Goal: Task Accomplishment & Management: Manage account settings

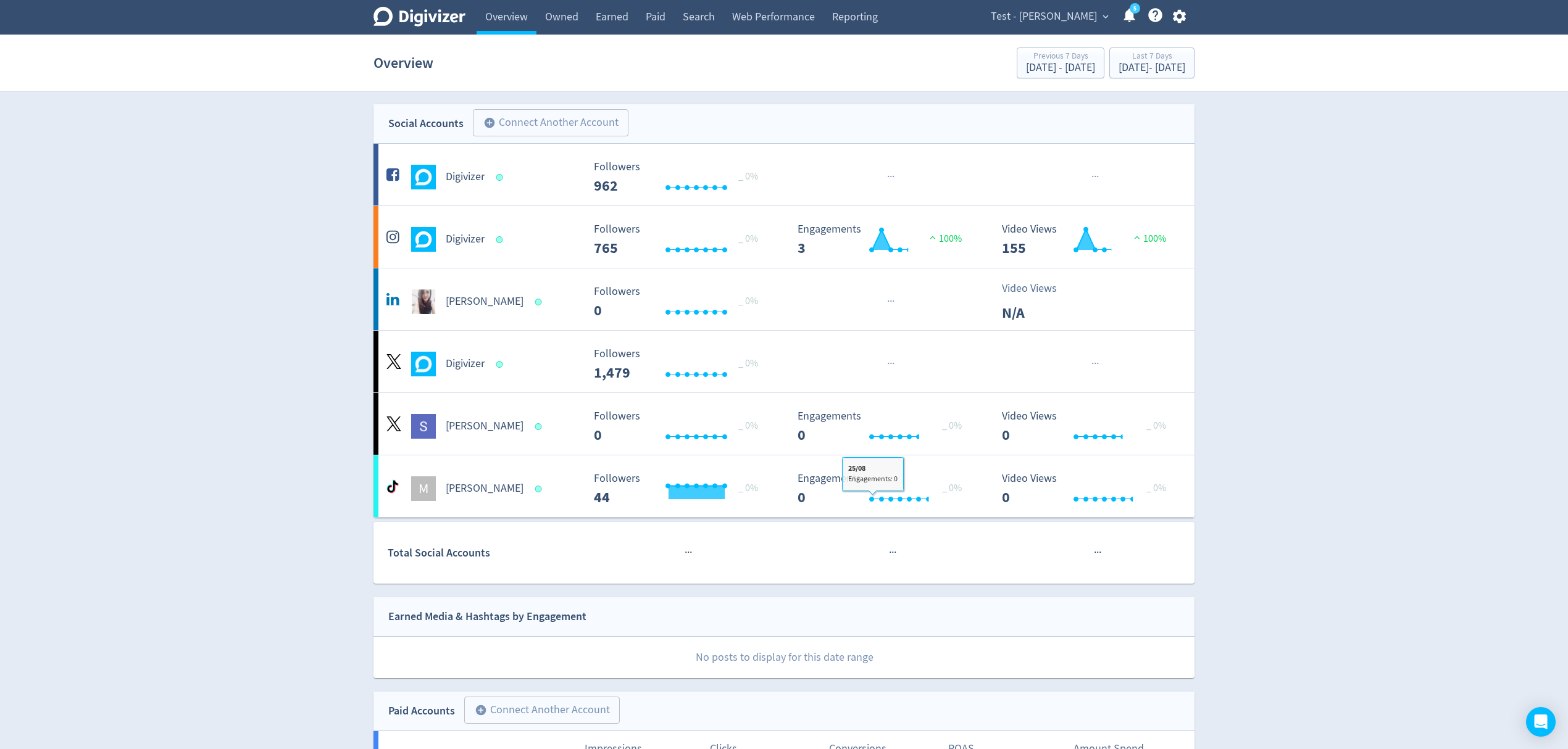
click at [1066, 15] on span "Test - [PERSON_NAME]" at bounding box center [1044, 17] width 106 height 20
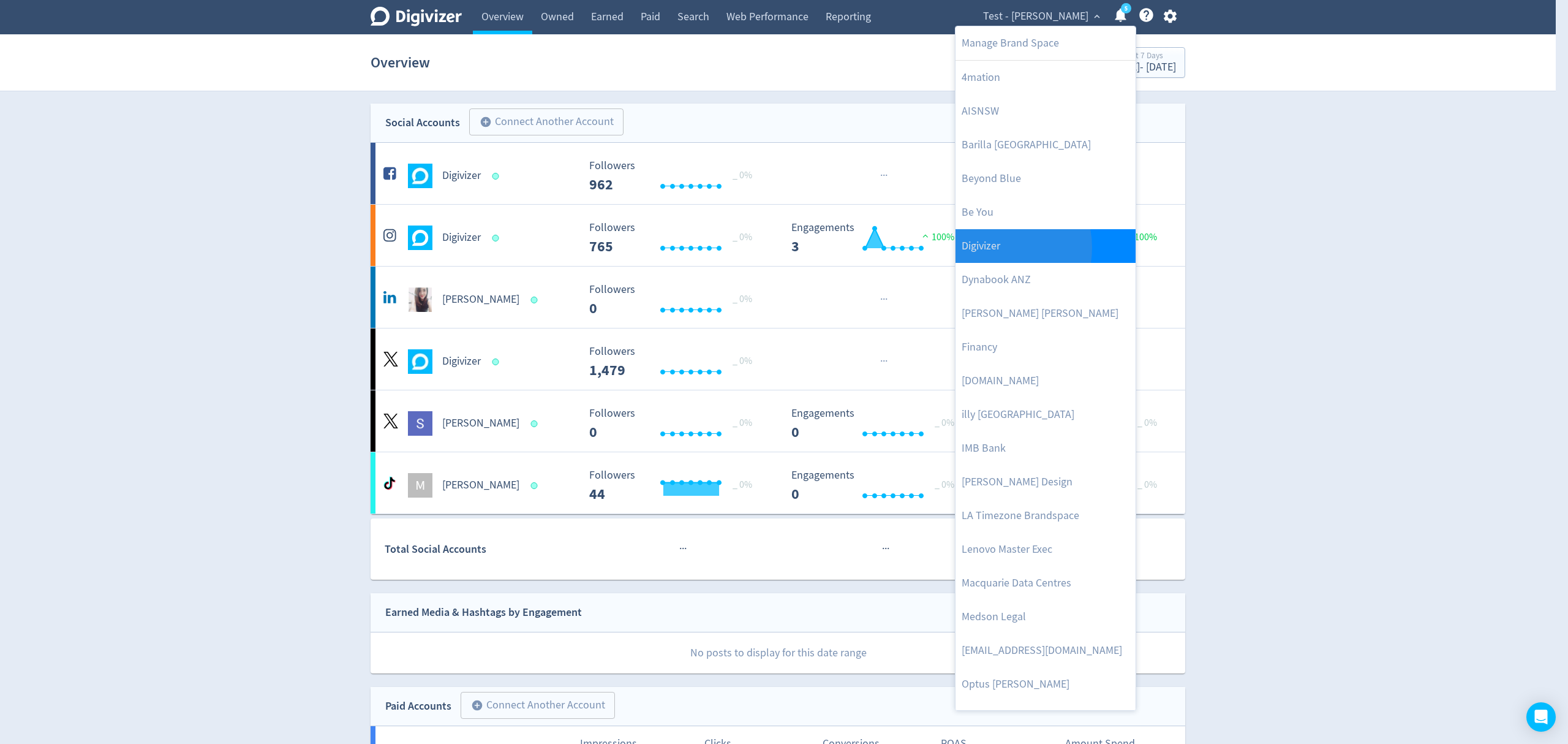
click at [990, 247] on link "Digivizer" at bounding box center [1046, 246] width 180 height 34
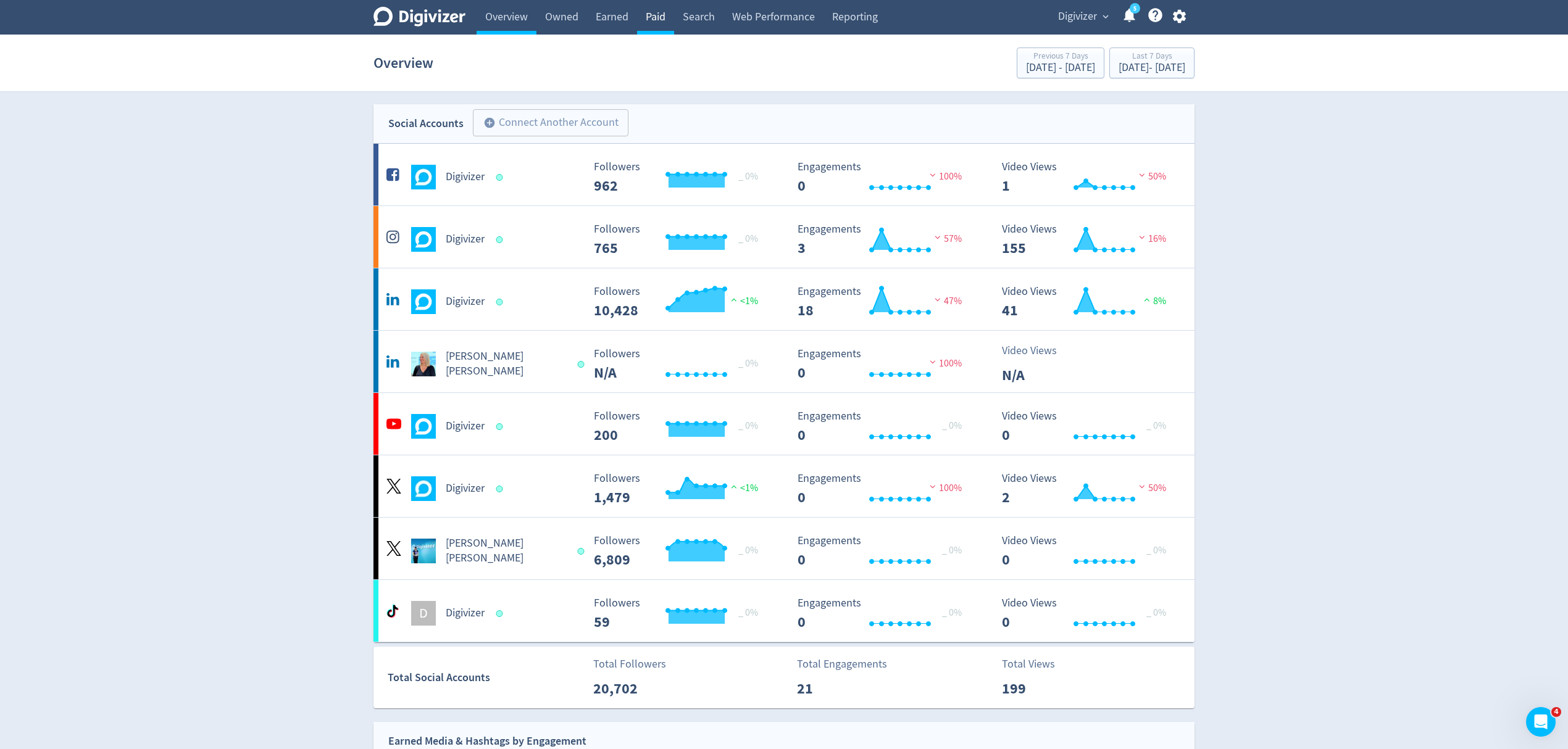
click at [655, 13] on link "Paid" at bounding box center [655, 17] width 37 height 35
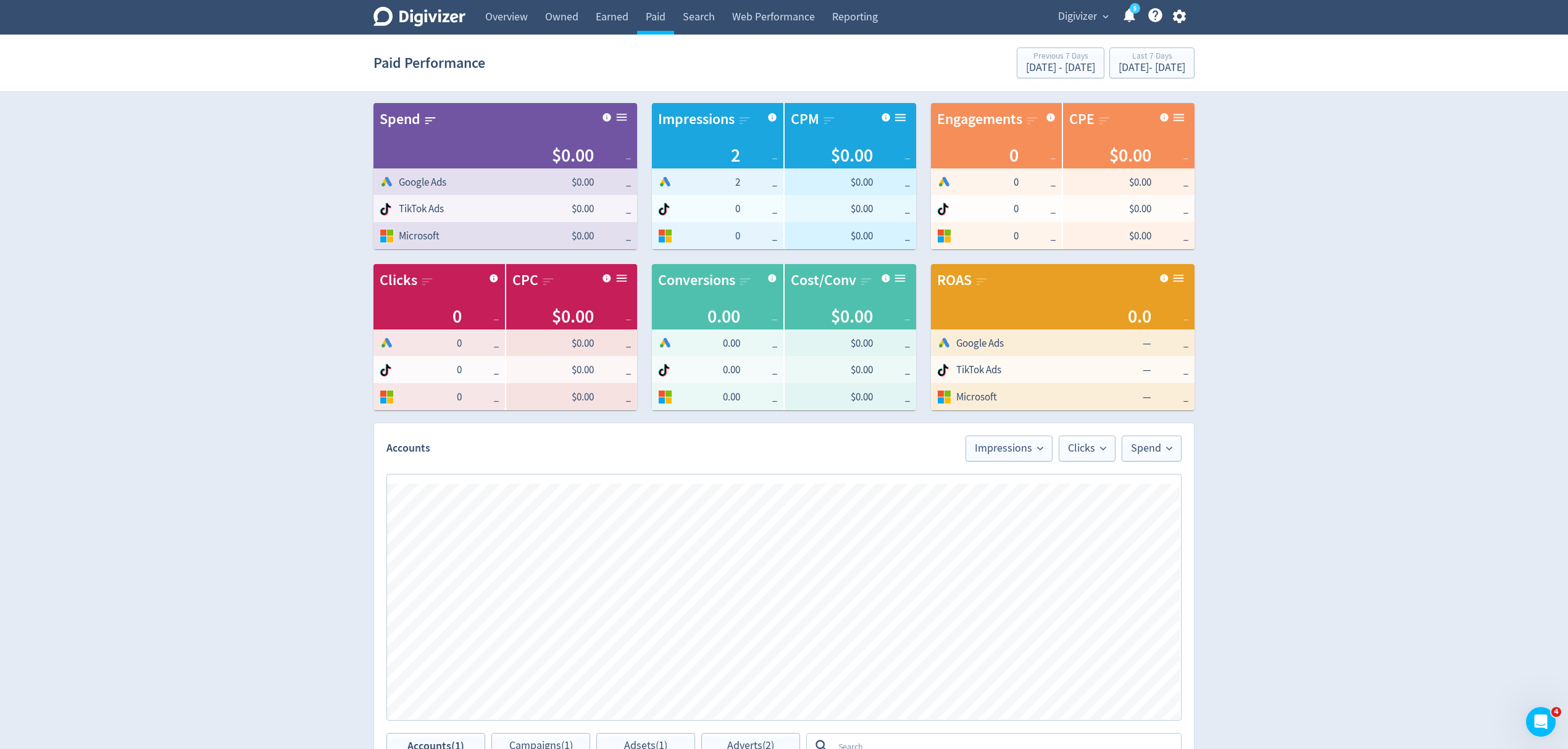
click at [1080, 15] on span "Digivizer" at bounding box center [1077, 17] width 39 height 20
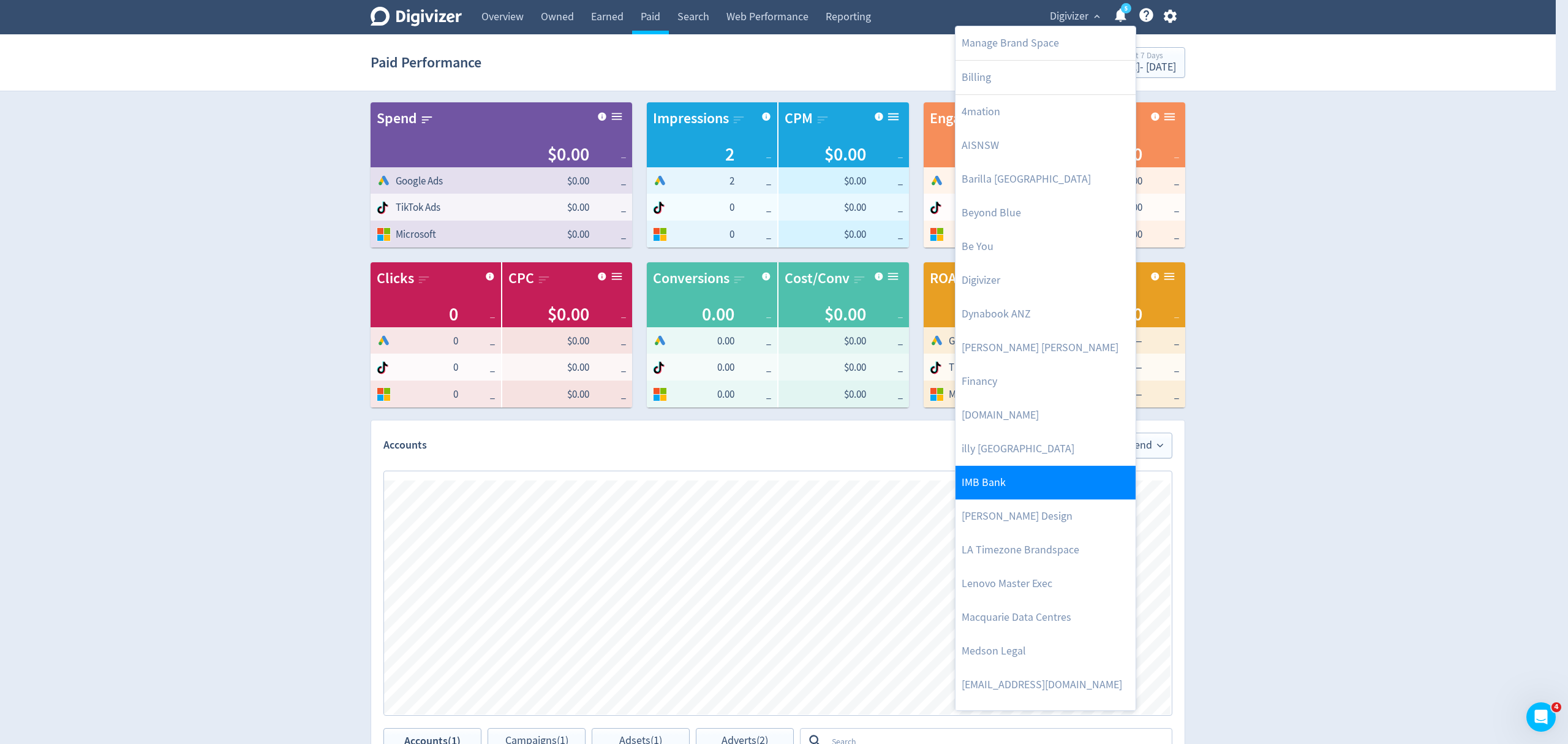
click at [1008, 486] on link "IMB Bank" at bounding box center [1046, 483] width 180 height 34
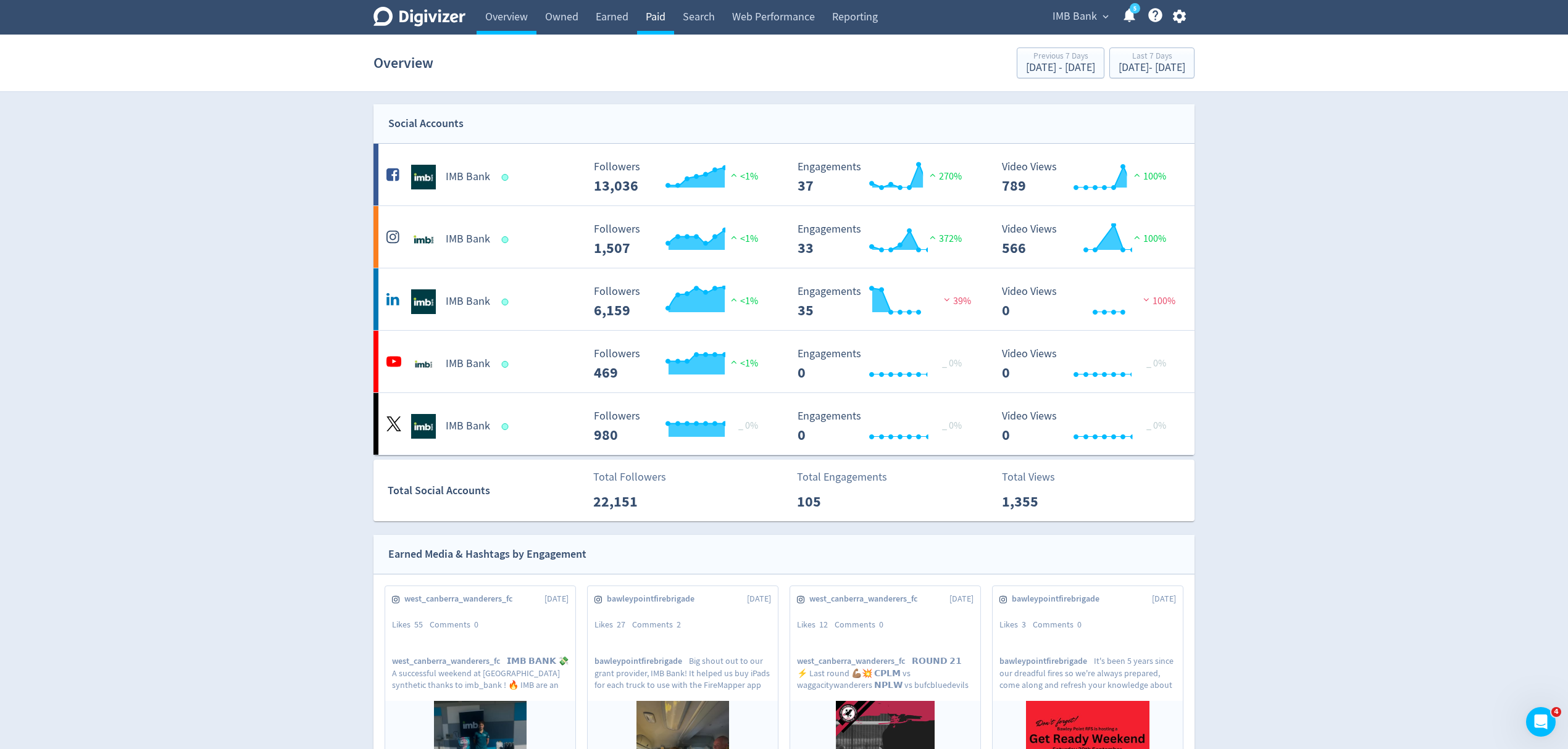
click at [655, 11] on link "Paid" at bounding box center [655, 17] width 37 height 35
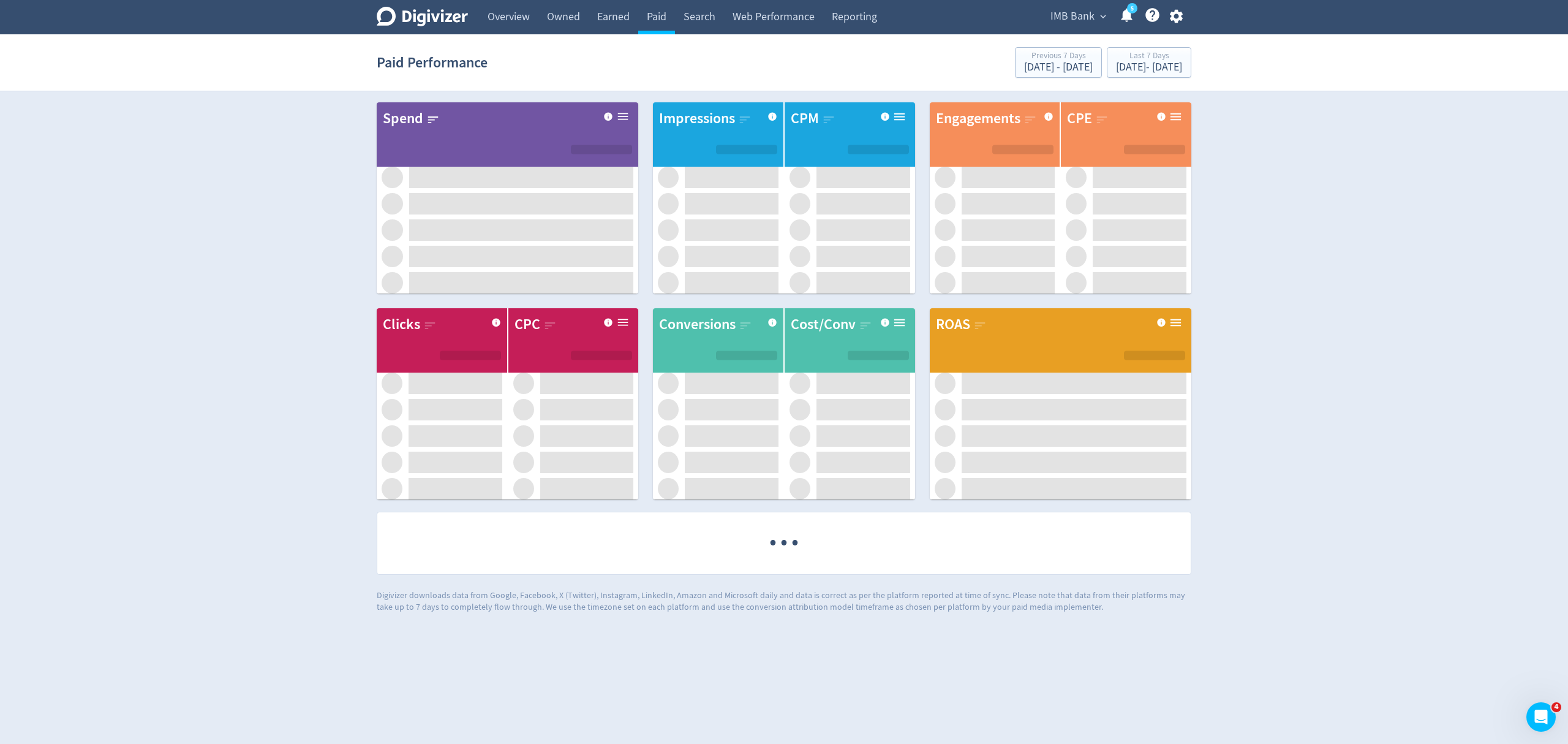
click at [1176, 17] on icon "button" at bounding box center [1176, 16] width 17 height 17
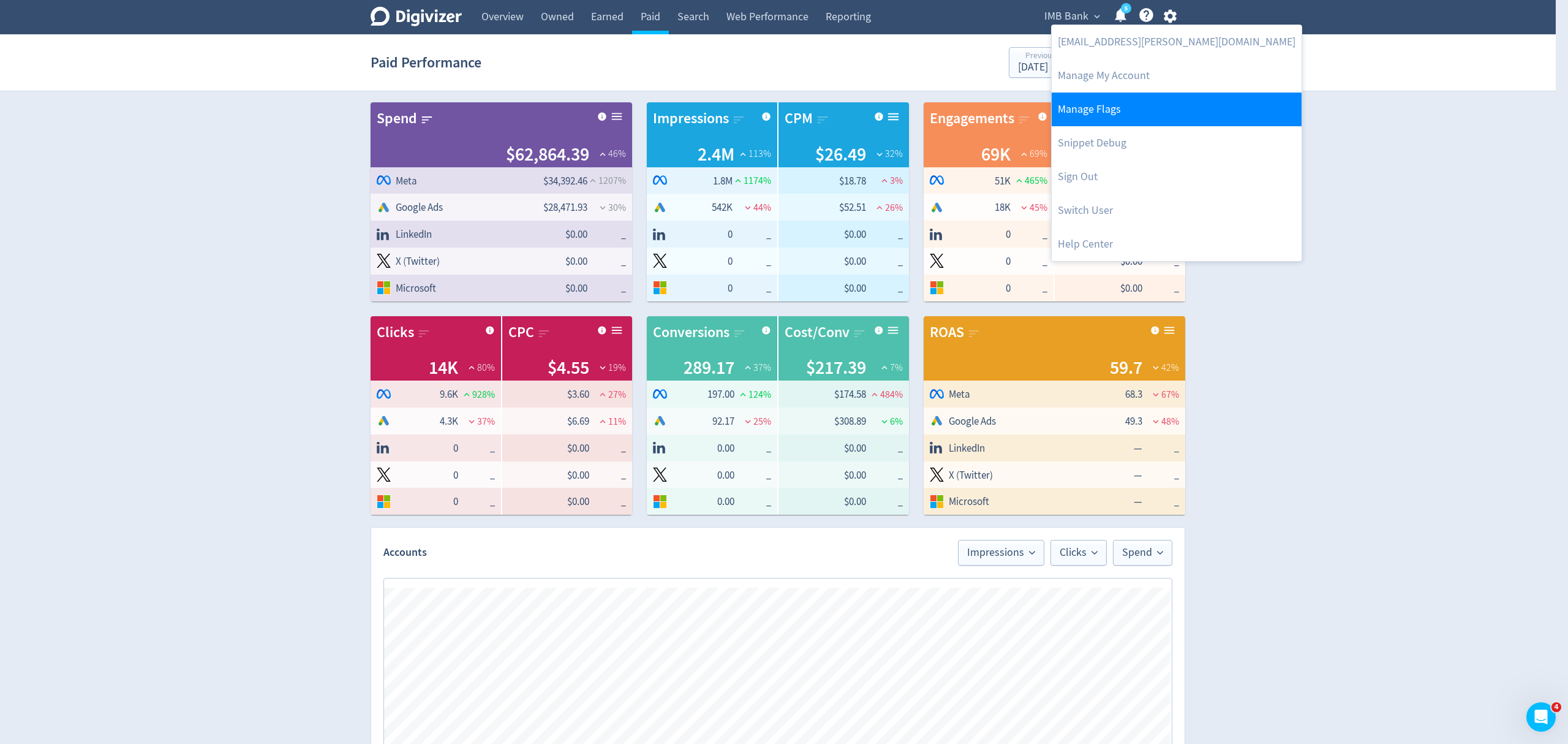
click at [1111, 112] on link "Manage Flags" at bounding box center [1177, 110] width 250 height 34
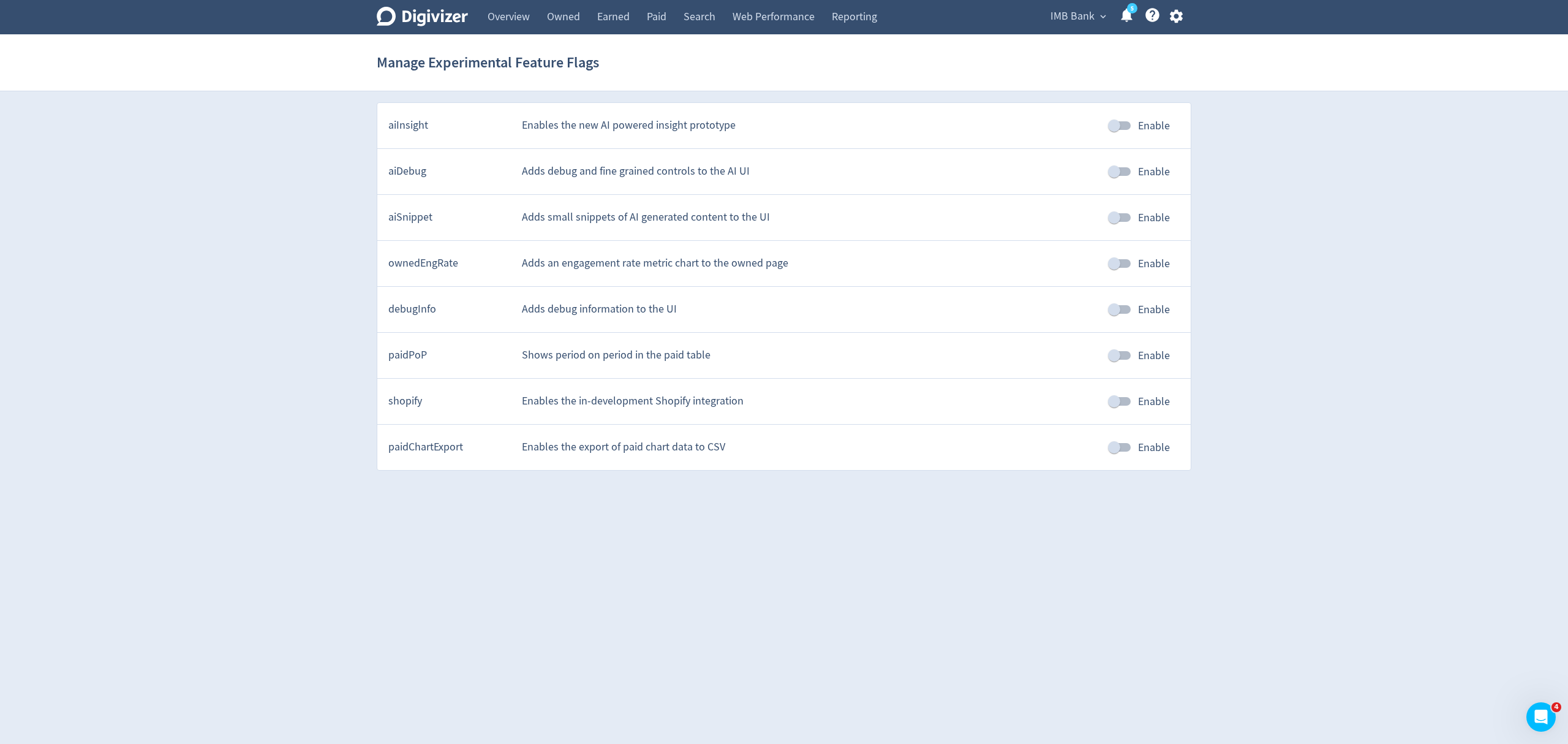
click at [1123, 216] on input "Enable" at bounding box center [1114, 217] width 70 height 23
checkbox input "true"
click at [664, 15] on link "Paid" at bounding box center [657, 17] width 37 height 34
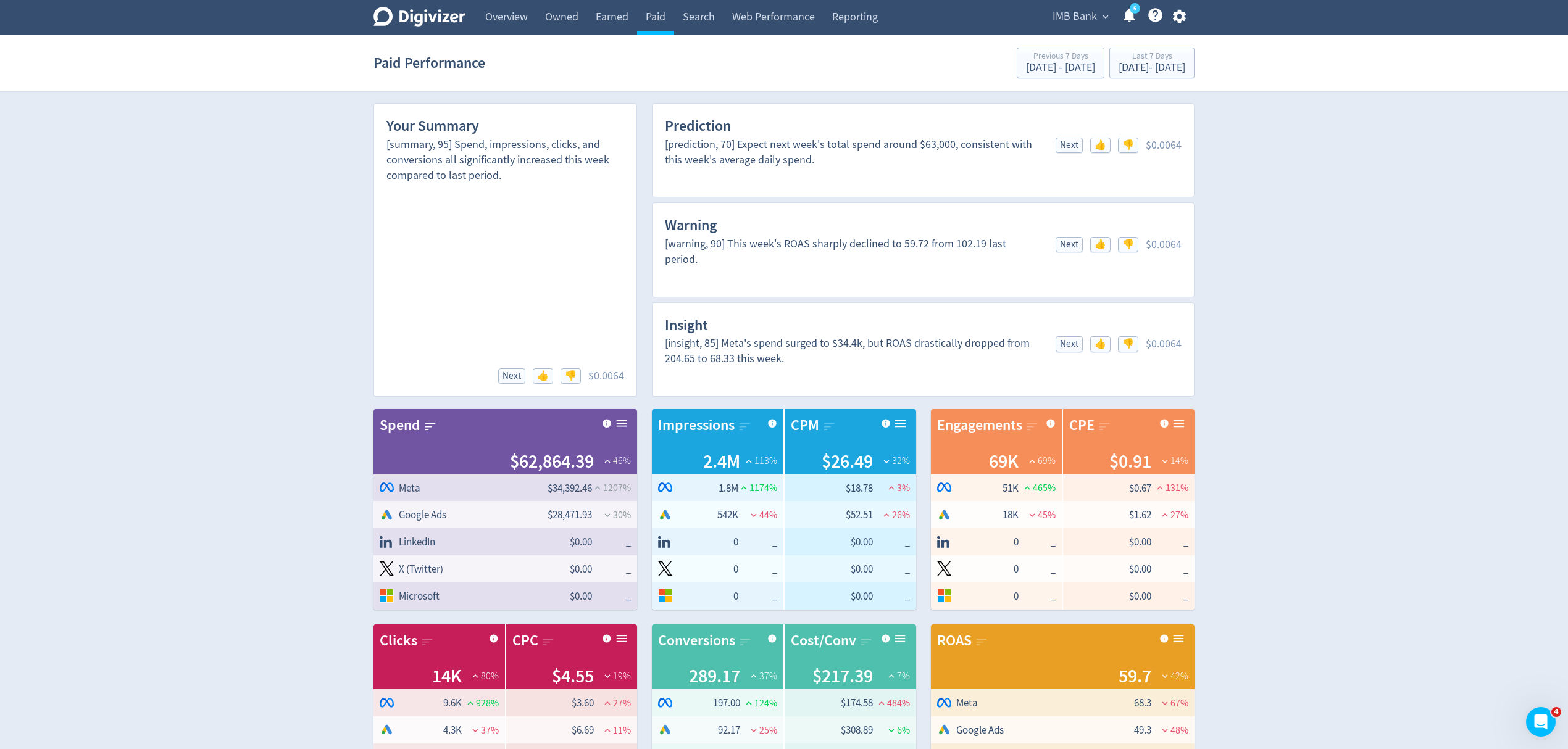
click at [1171, 16] on icon "button" at bounding box center [1180, 16] width 17 height 17
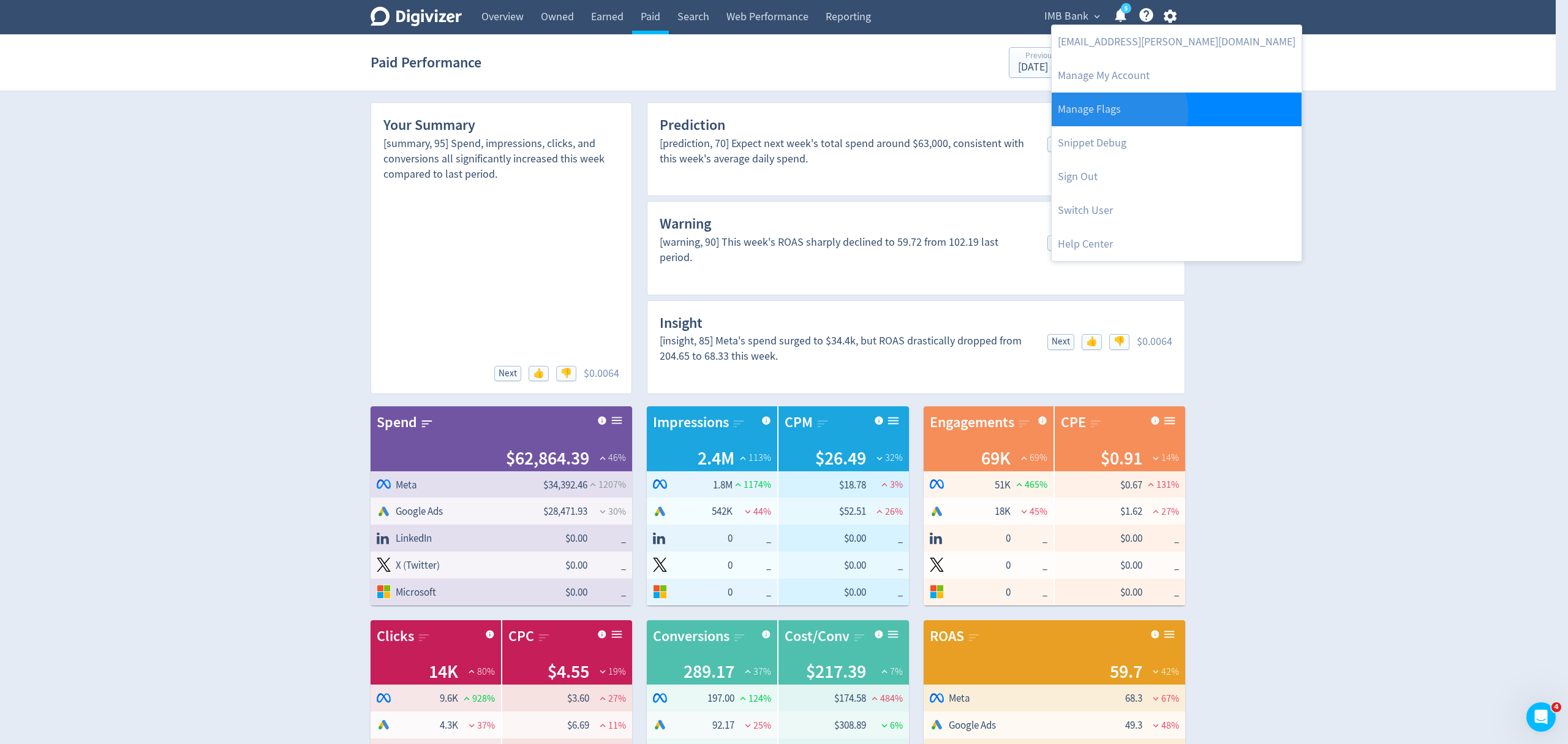
click at [1117, 113] on link "Manage Flags" at bounding box center [1177, 110] width 250 height 34
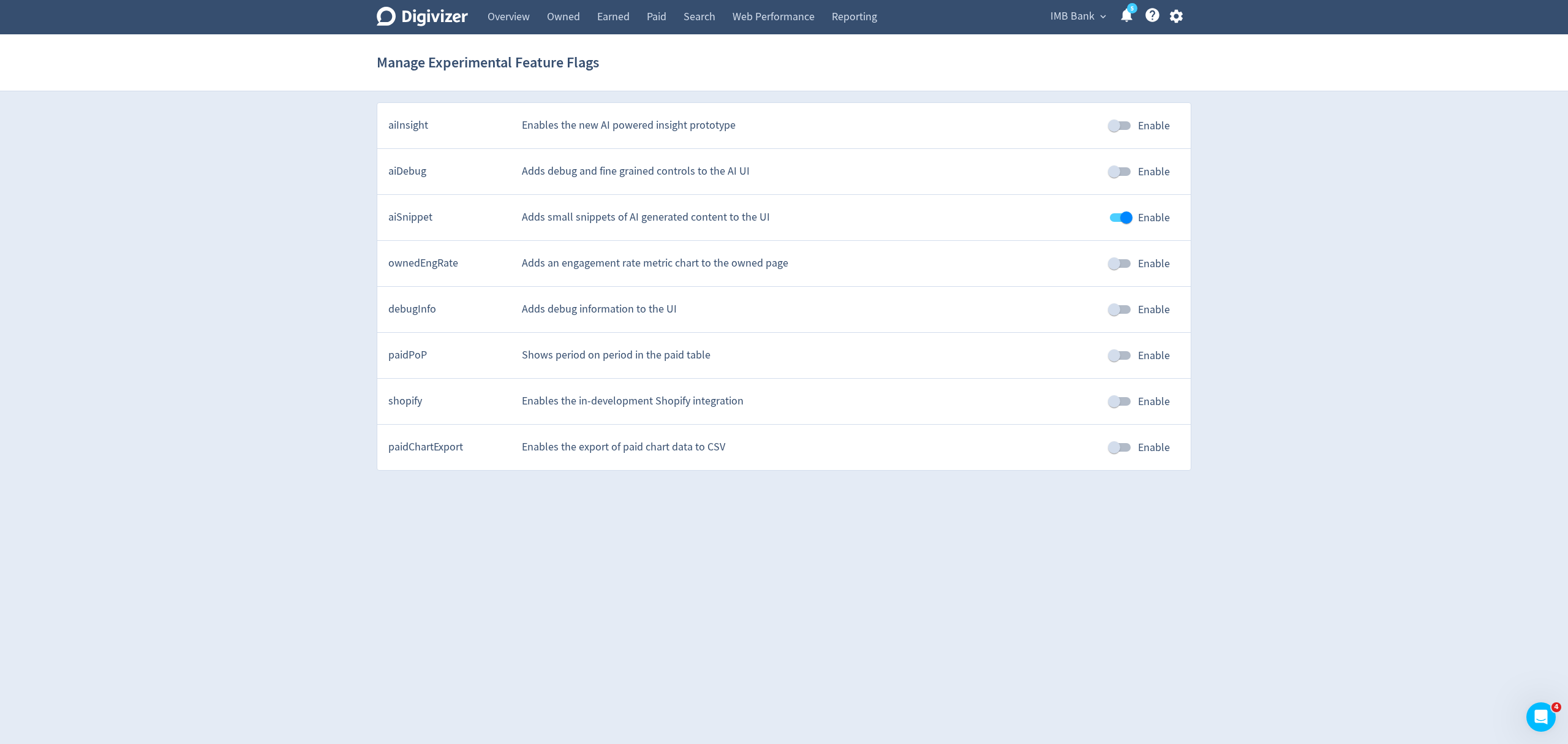
click at [1125, 212] on input "Enable" at bounding box center [1126, 217] width 70 height 23
checkbox input "false"
click at [1301, 262] on div "Digivizer Logo [PERSON_NAME] Logo Overview Owned Earned Paid Search Web Perform…" at bounding box center [784, 235] width 1568 height 471
drag, startPoint x: 658, startPoint y: 15, endPoint x: 1229, endPoint y: 119, distance: 580.4
click at [658, 15] on link "Paid" at bounding box center [657, 17] width 37 height 34
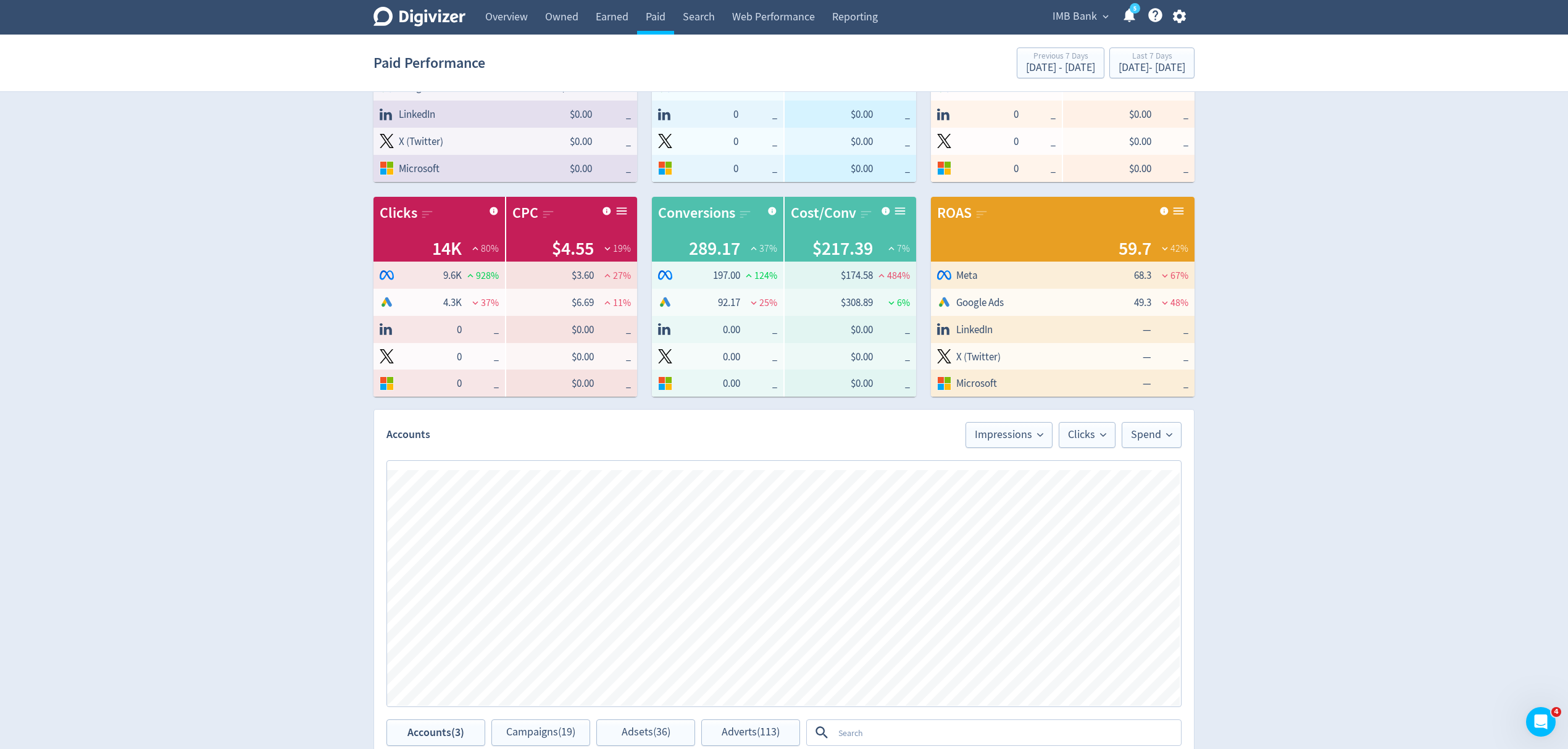
scroll to position [247, 0]
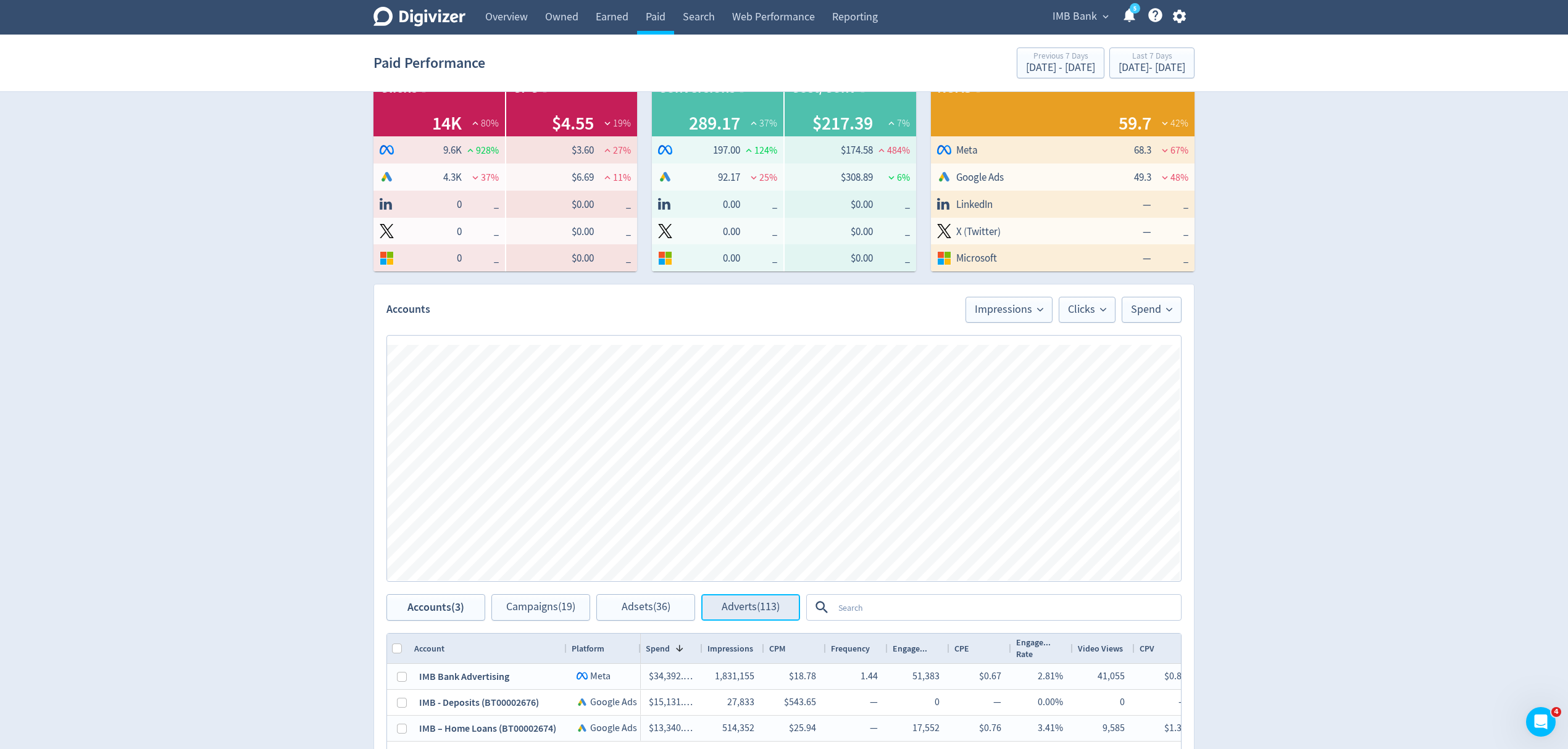
click at [766, 612] on span "Adverts (113)" at bounding box center [751, 607] width 58 height 12
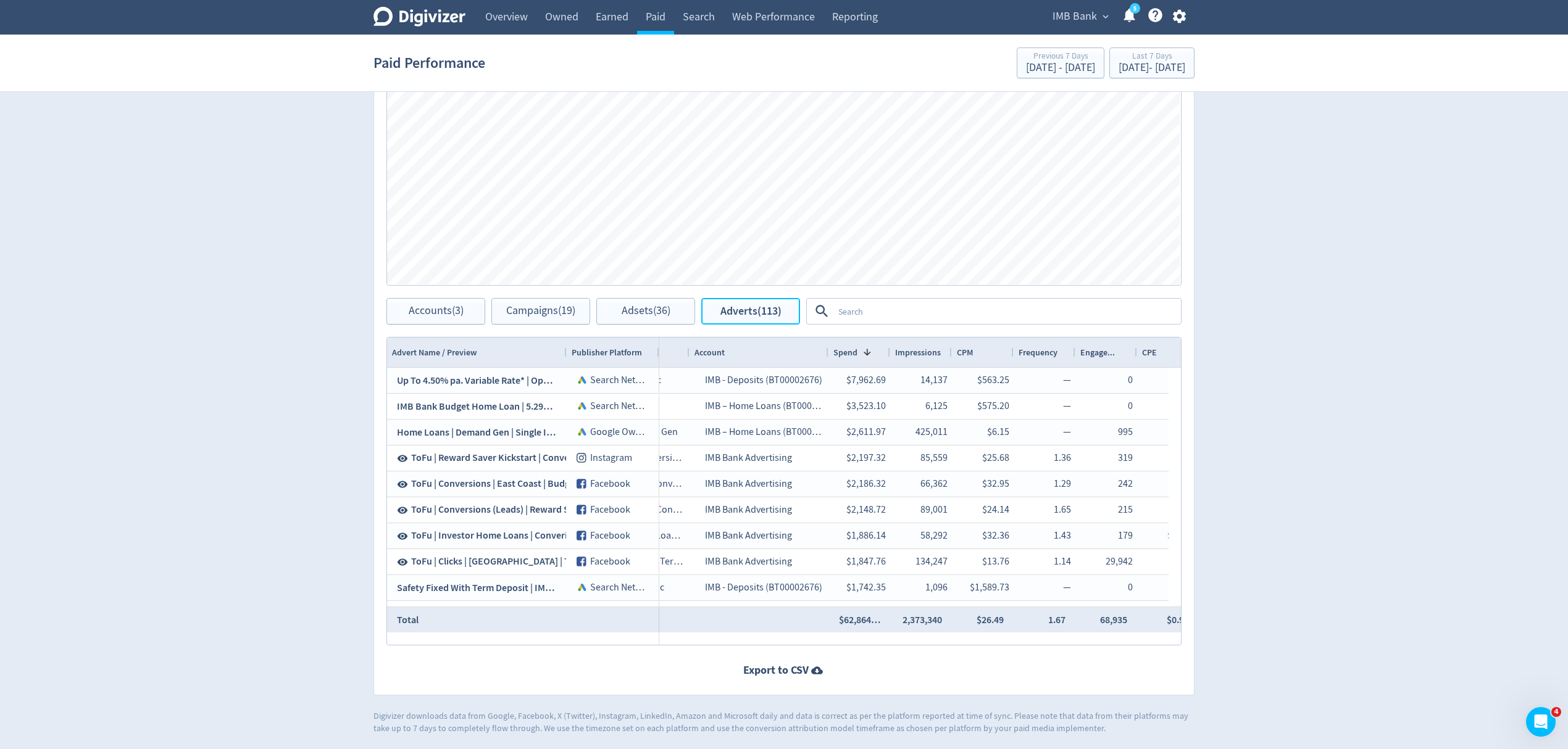
scroll to position [0, 253]
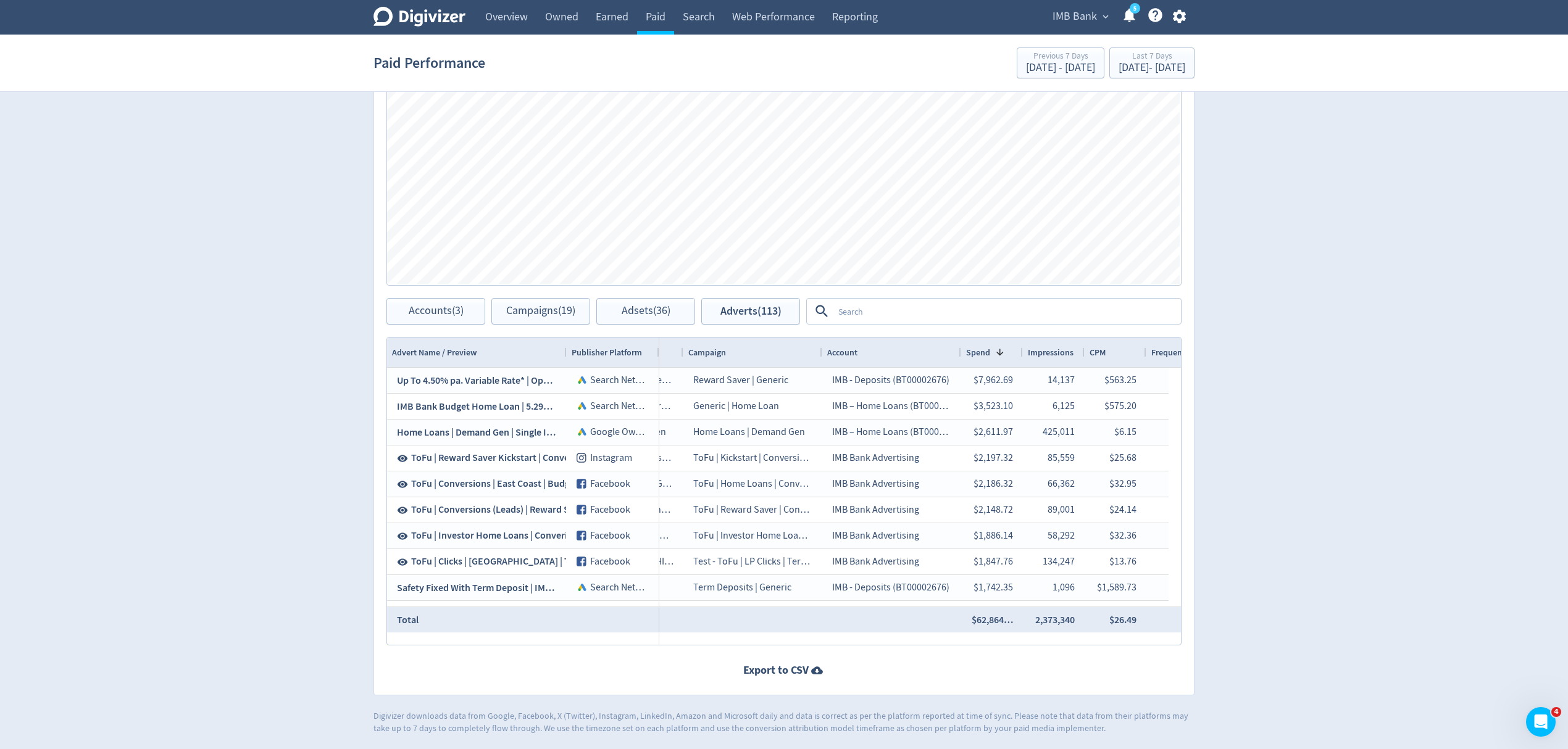
click at [1061, 28] on div "IMB Bank expand_more 5 Help Center - Searchable support on using Digivizer" at bounding box center [1117, 17] width 156 height 35
click at [1061, 22] on span "IMB Bank" at bounding box center [1074, 17] width 45 height 20
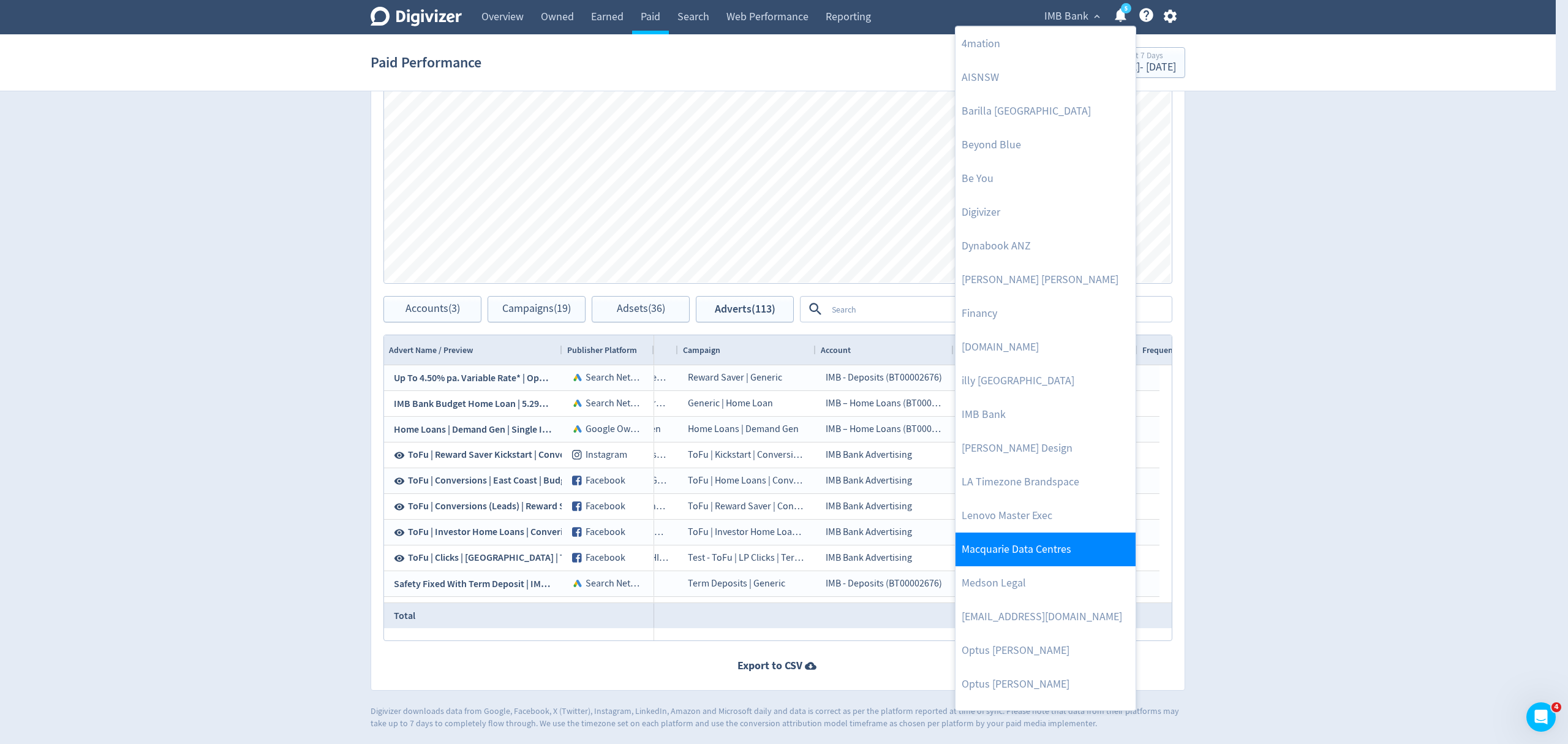
click at [1029, 544] on link "Macquarie Data Centres" at bounding box center [1046, 549] width 180 height 34
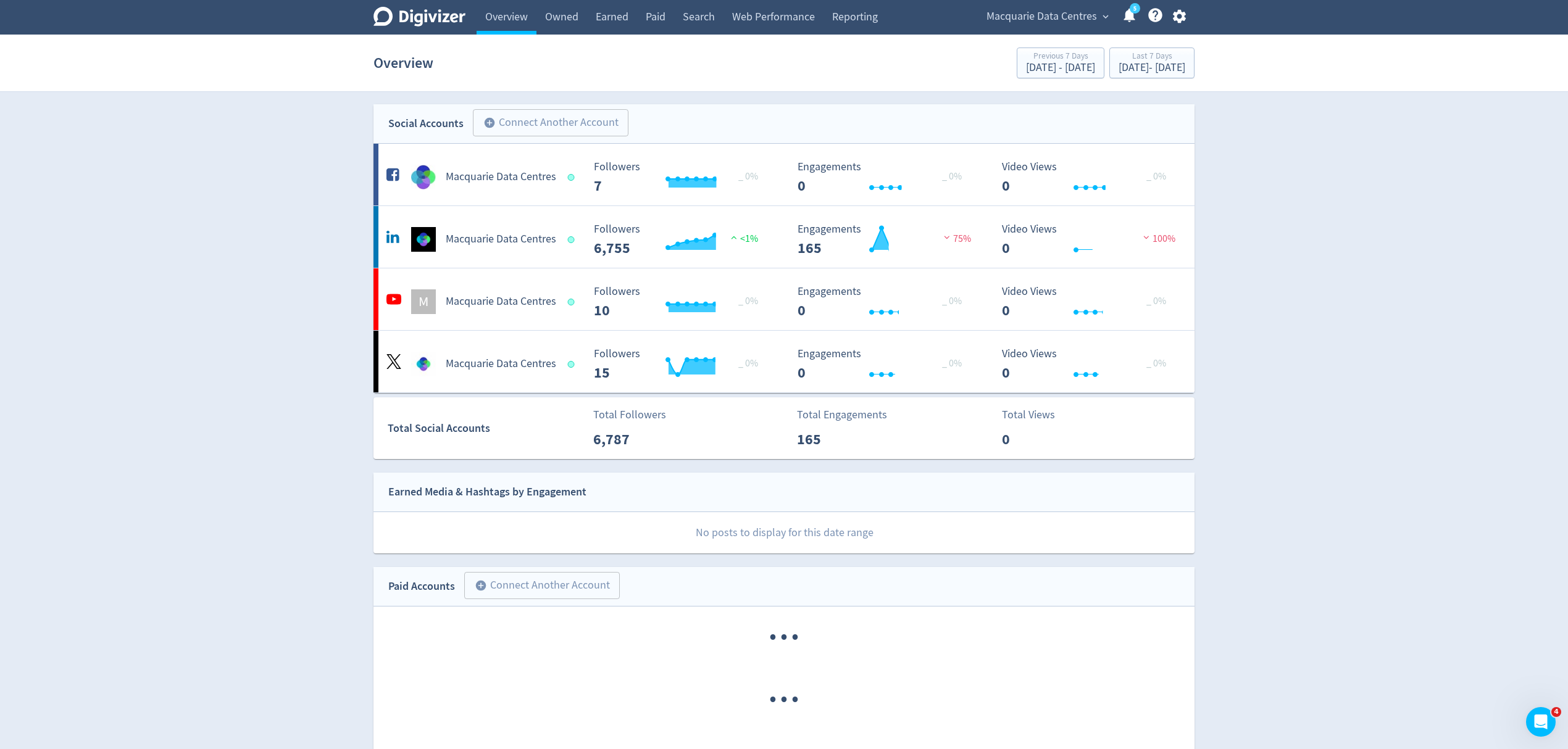
click at [1176, 12] on icon "button" at bounding box center [1178, 16] width 13 height 13
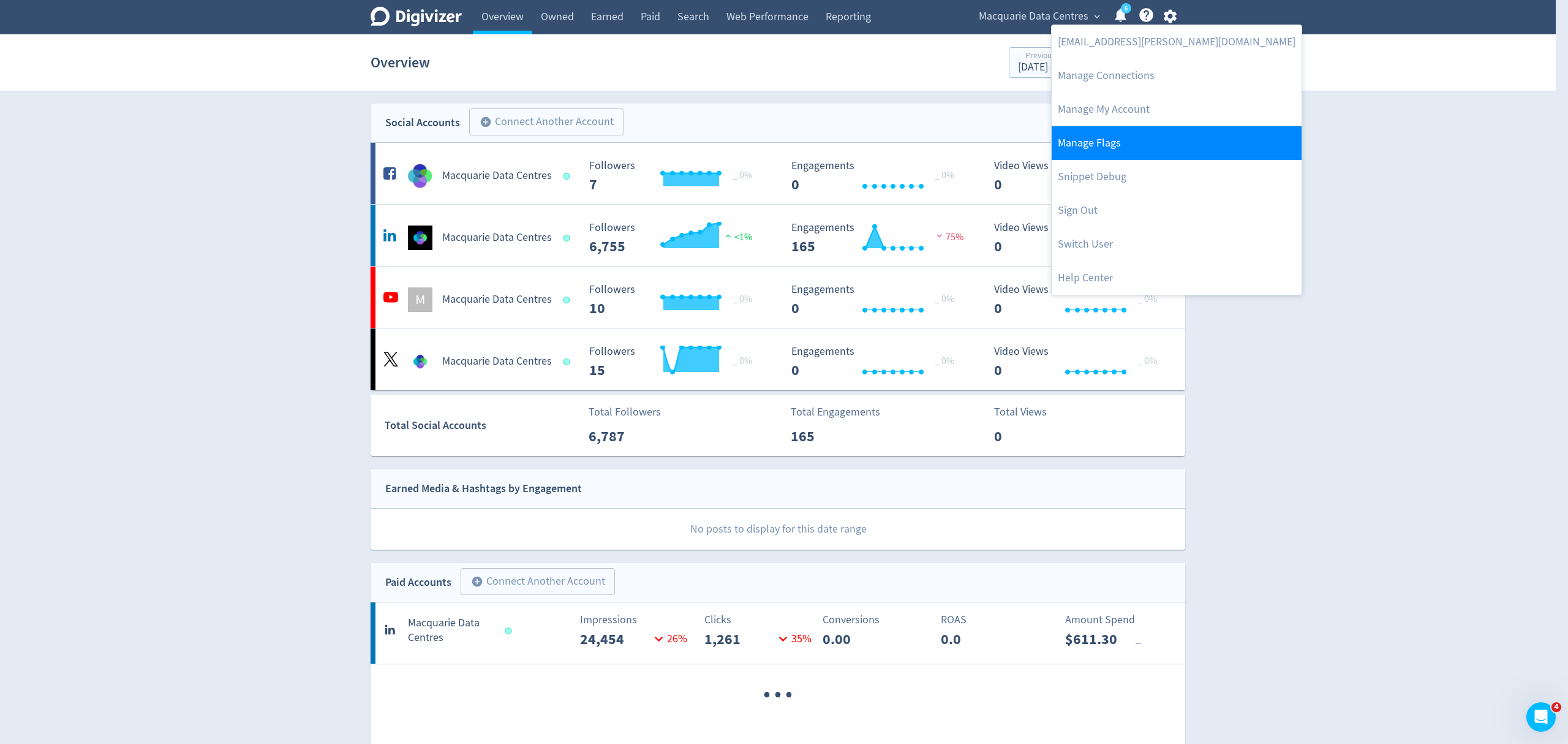
click at [1126, 145] on link "Manage Flags" at bounding box center [1177, 143] width 250 height 34
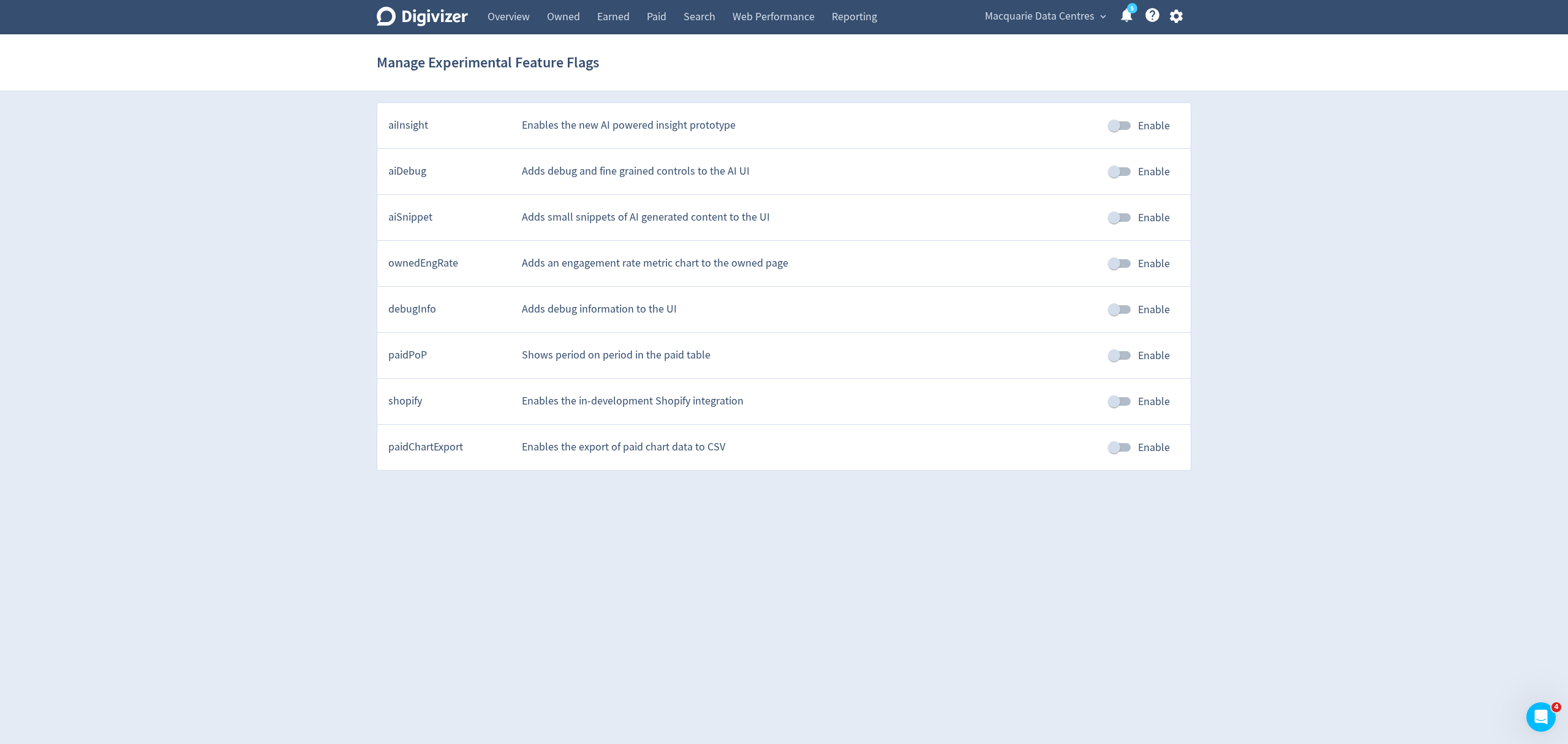
click at [1114, 218] on input "Enable" at bounding box center [1114, 217] width 70 height 23
checkbox input "true"
click at [1313, 395] on div "Digivizer Logo [PERSON_NAME] Logo Overview Owned Earned Paid Search Web Perform…" at bounding box center [784, 235] width 1568 height 471
click at [654, 20] on link "Paid" at bounding box center [657, 17] width 37 height 34
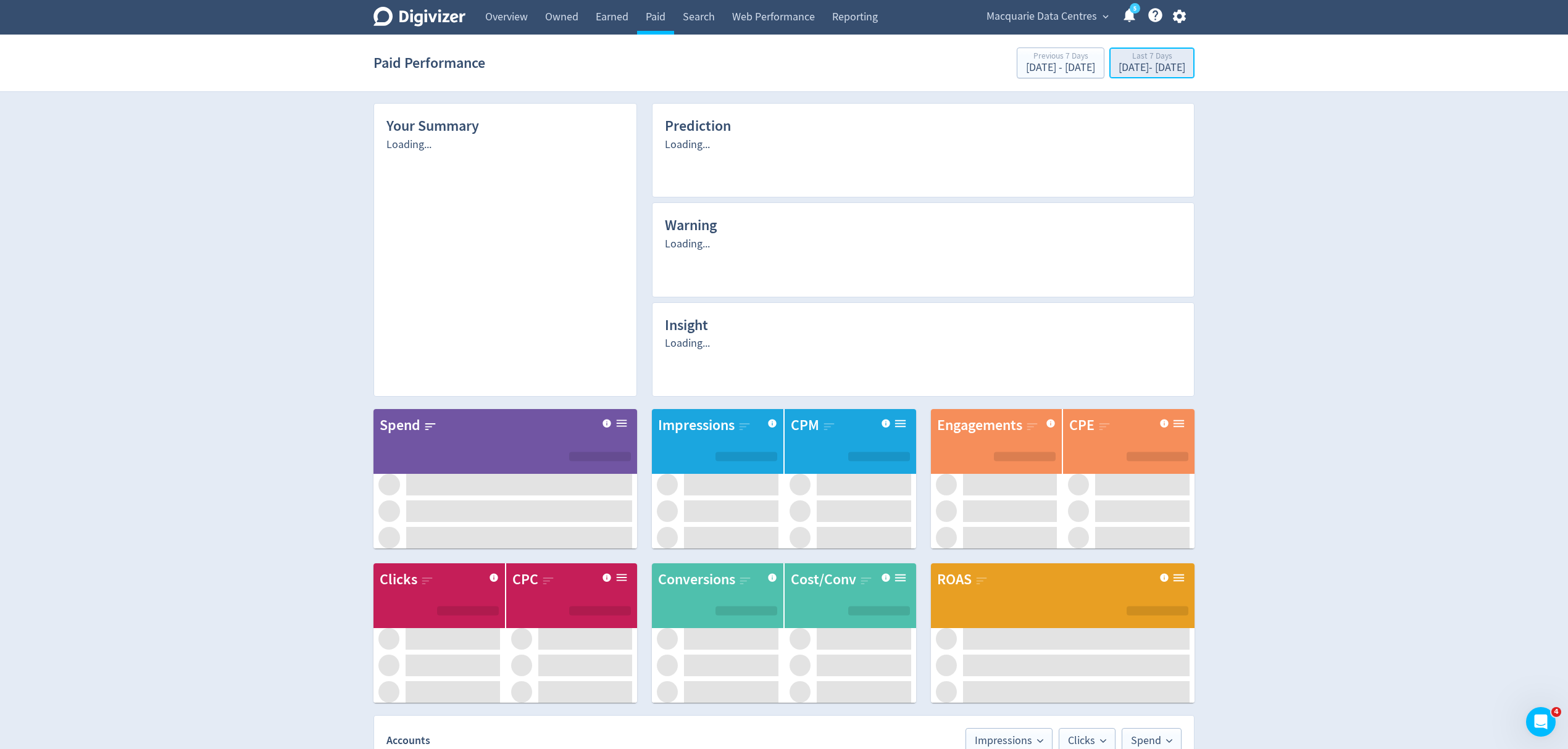
click at [1119, 60] on div "Last 7 Days" at bounding box center [1152, 57] width 67 height 11
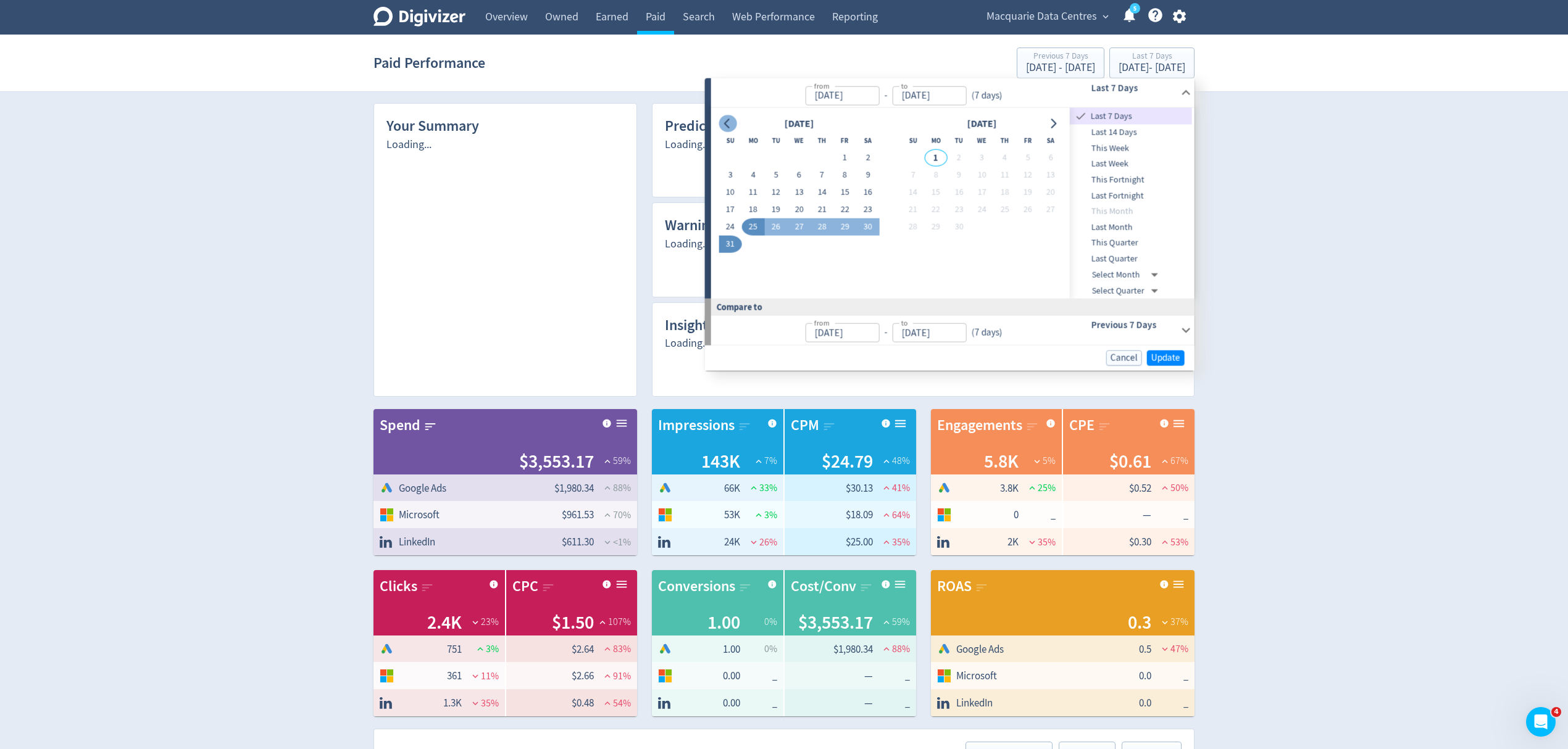
click at [724, 120] on icon "Go to previous month" at bounding box center [727, 123] width 10 height 10
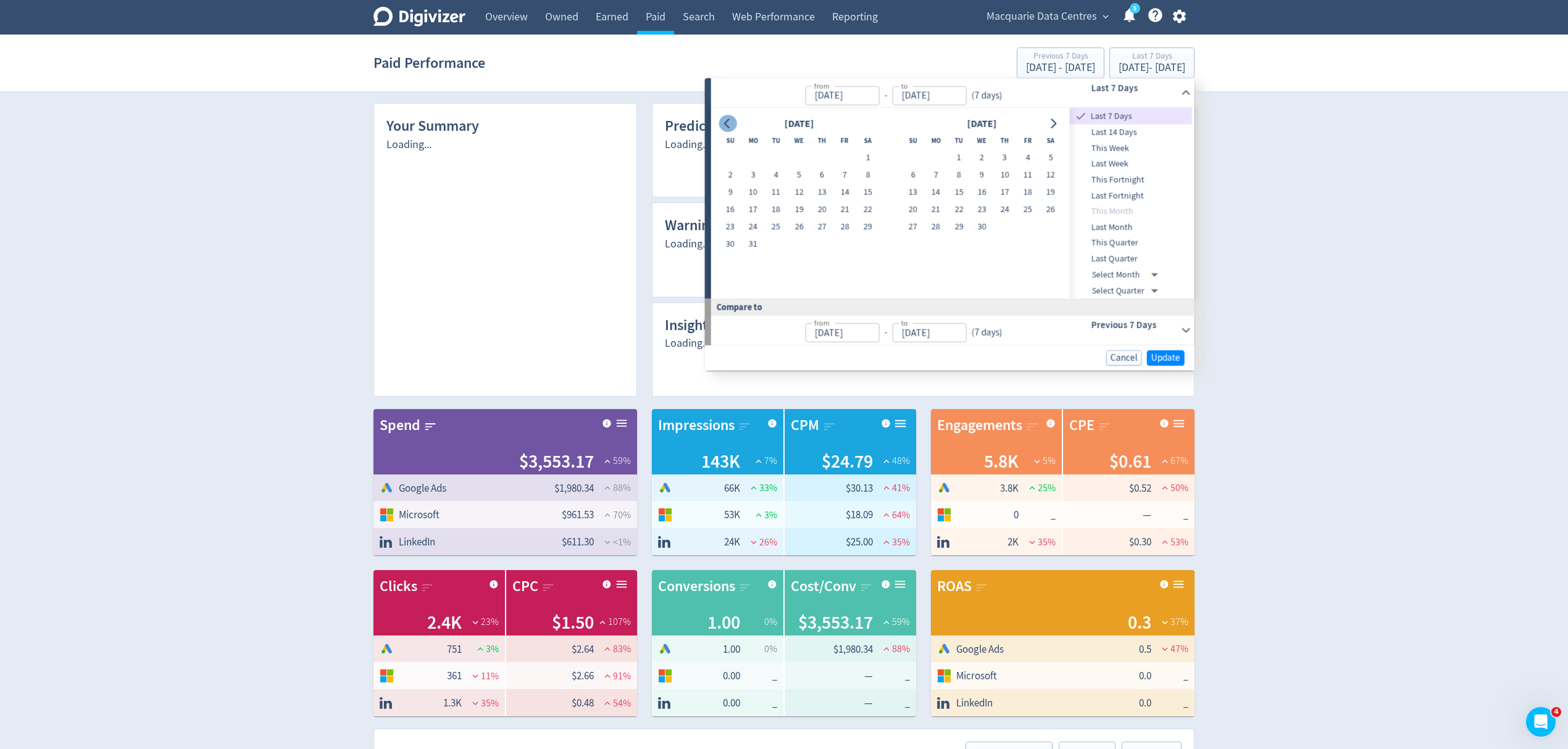
click at [724, 120] on icon "Go to previous month" at bounding box center [727, 123] width 10 height 10
click at [797, 156] on button "1" at bounding box center [799, 158] width 23 height 17
type input "[DATE]"
click at [1051, 132] on button "Go to next month" at bounding box center [1052, 123] width 18 height 17
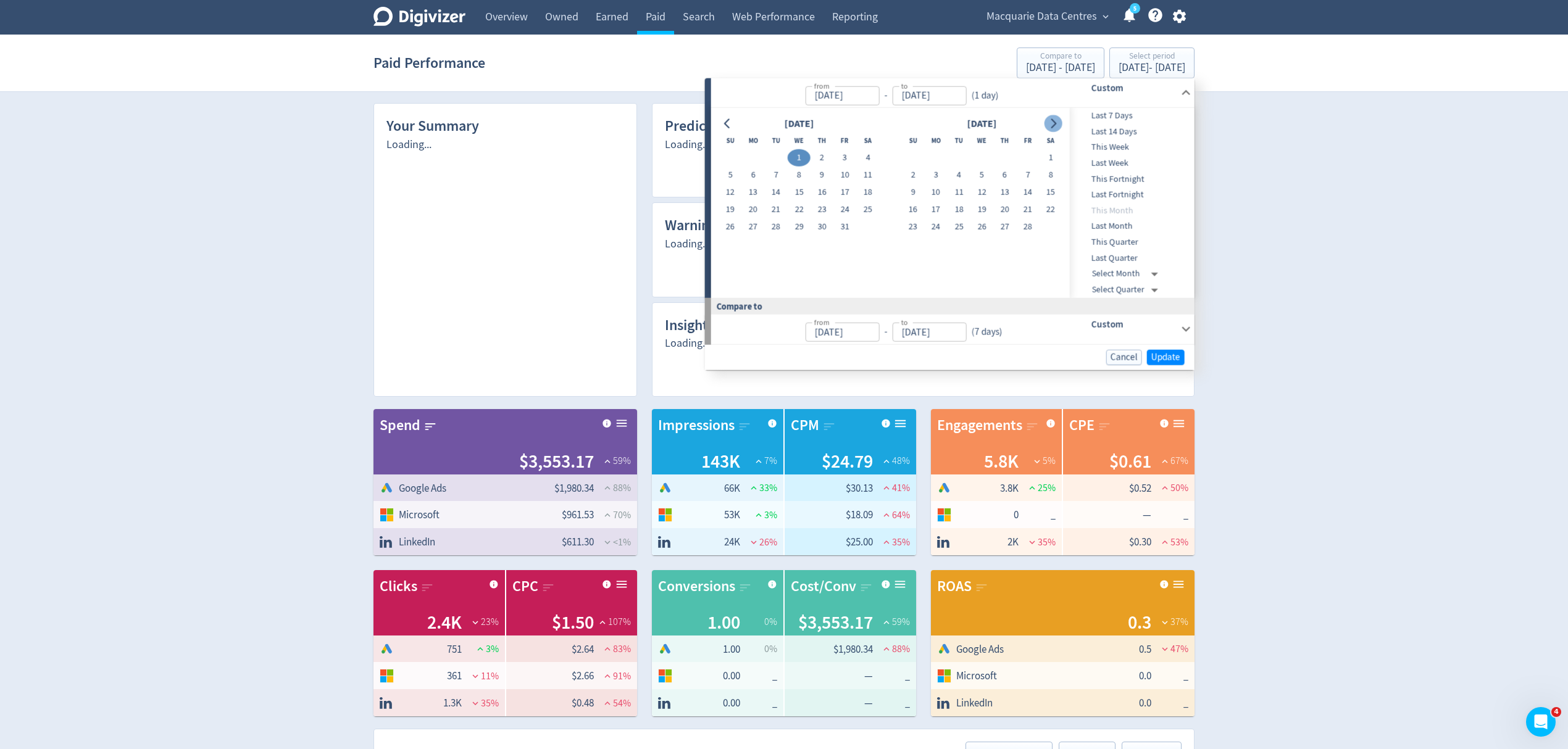
click at [1051, 132] on button "Go to next month" at bounding box center [1052, 123] width 18 height 17
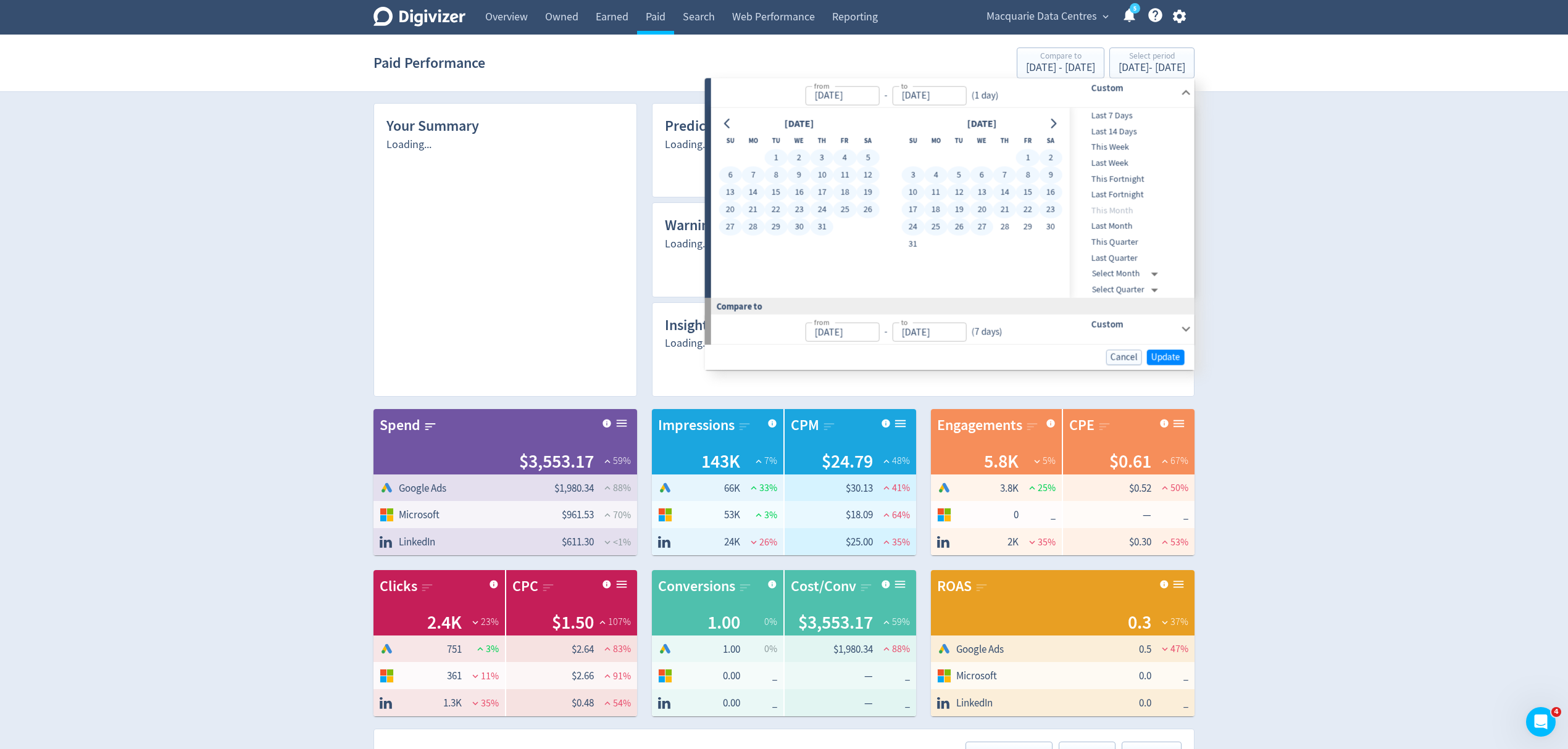
click at [980, 225] on button "27" at bounding box center [981, 227] width 23 height 17
type input "[DATE]"
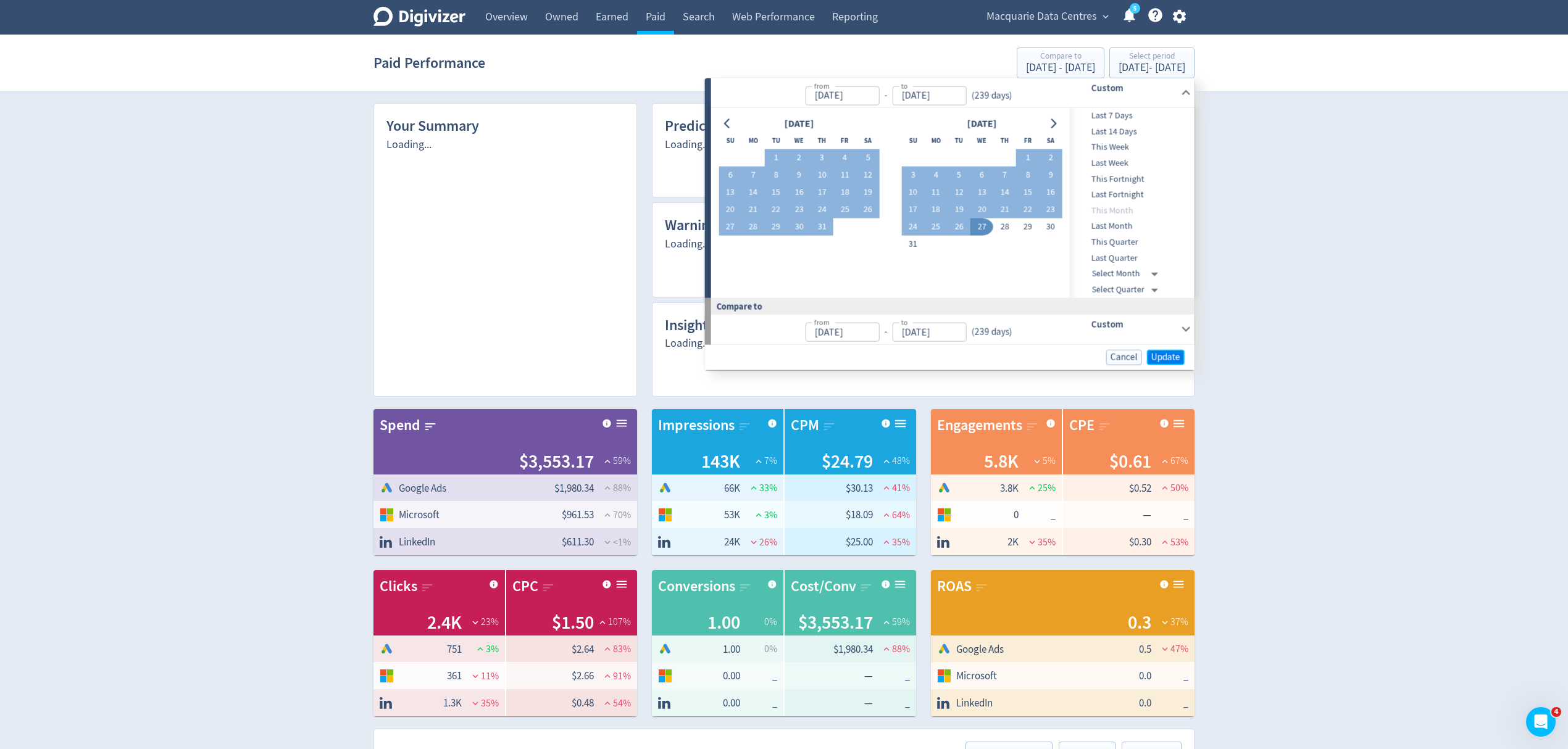
click at [1160, 355] on span "Update" at bounding box center [1165, 356] width 29 height 9
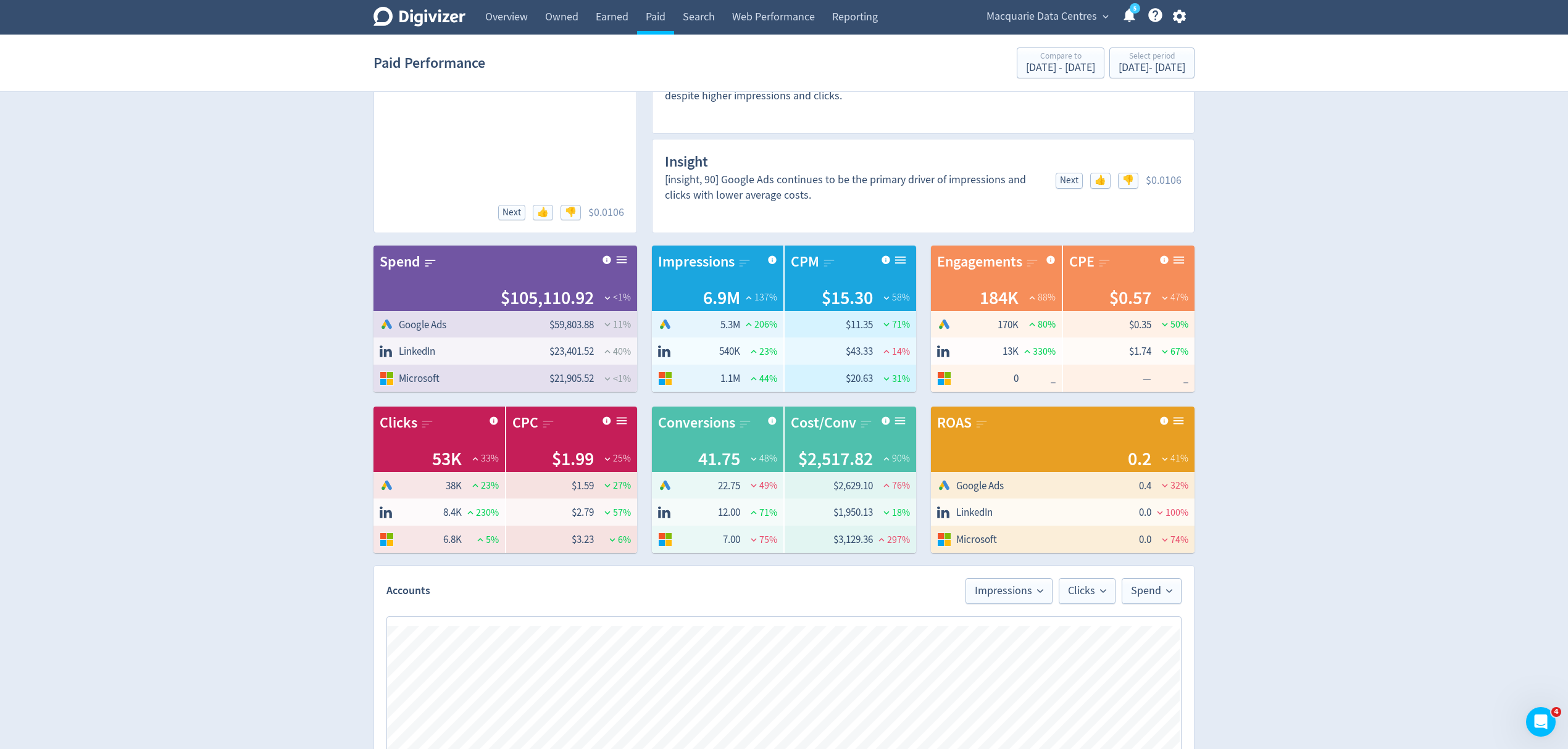
scroll to position [164, 0]
click at [526, 13] on link "Overview" at bounding box center [506, 17] width 60 height 35
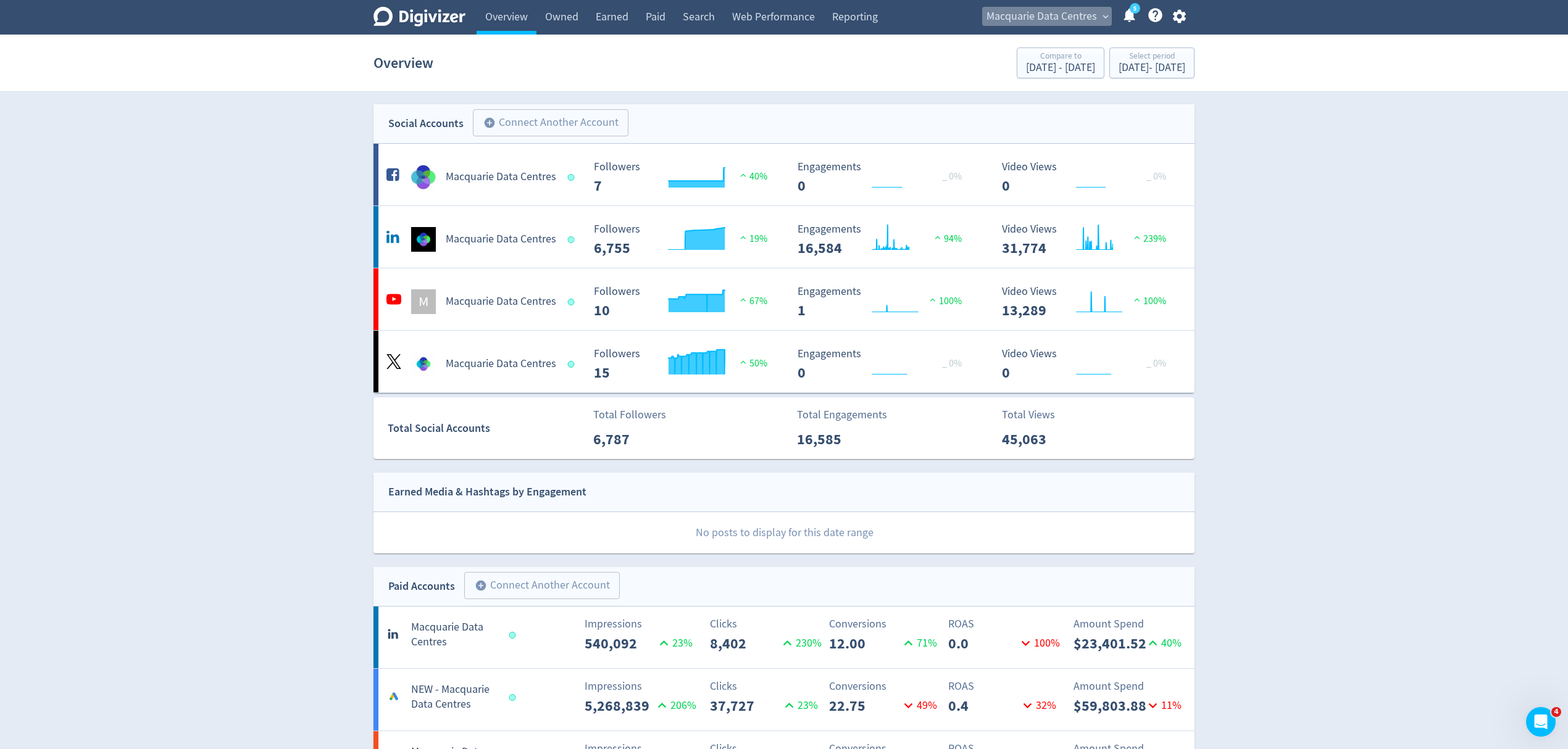
click at [1074, 13] on span "Macquarie Data Centres" at bounding box center [1042, 17] width 110 height 20
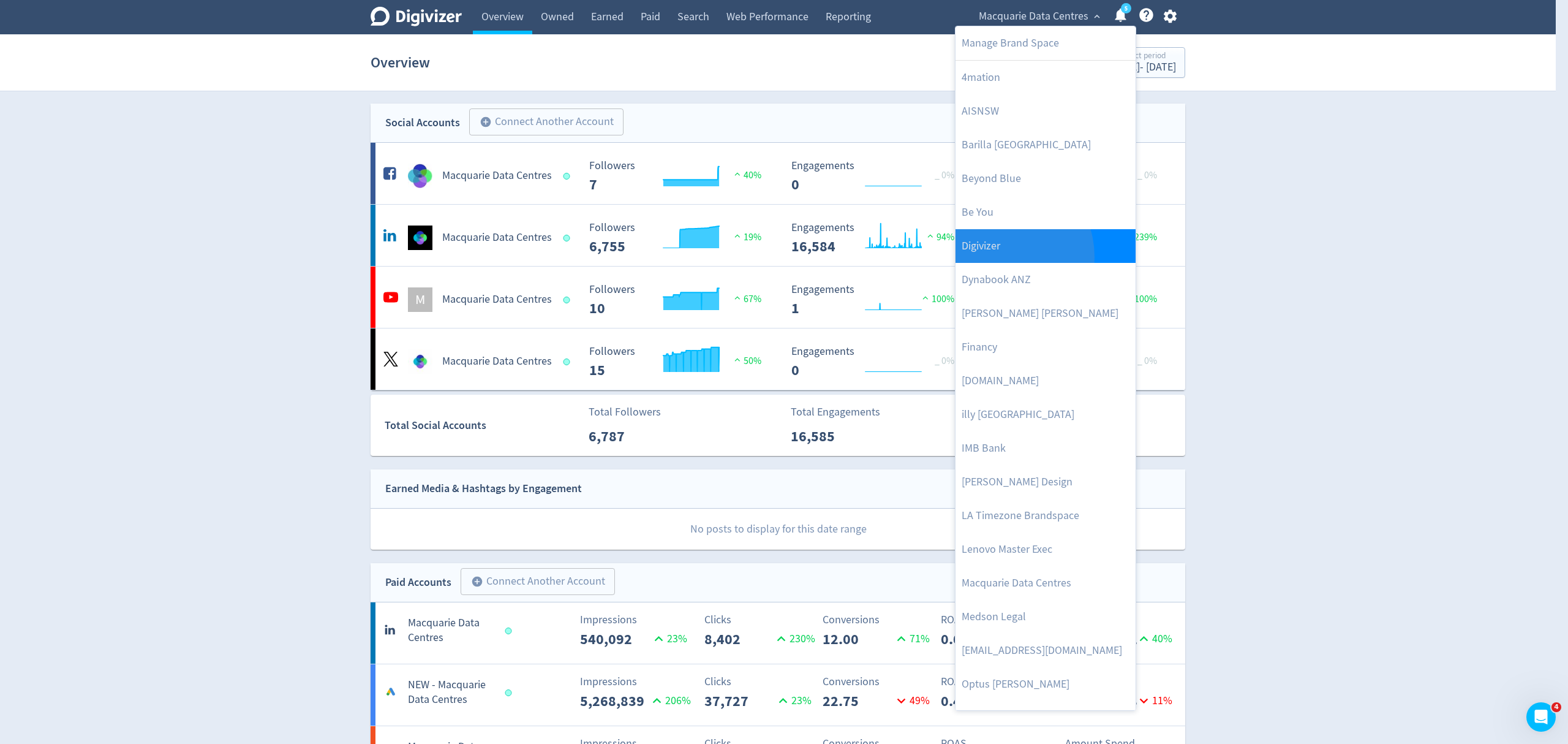
click at [997, 257] on link "Digivizer" at bounding box center [1046, 246] width 180 height 34
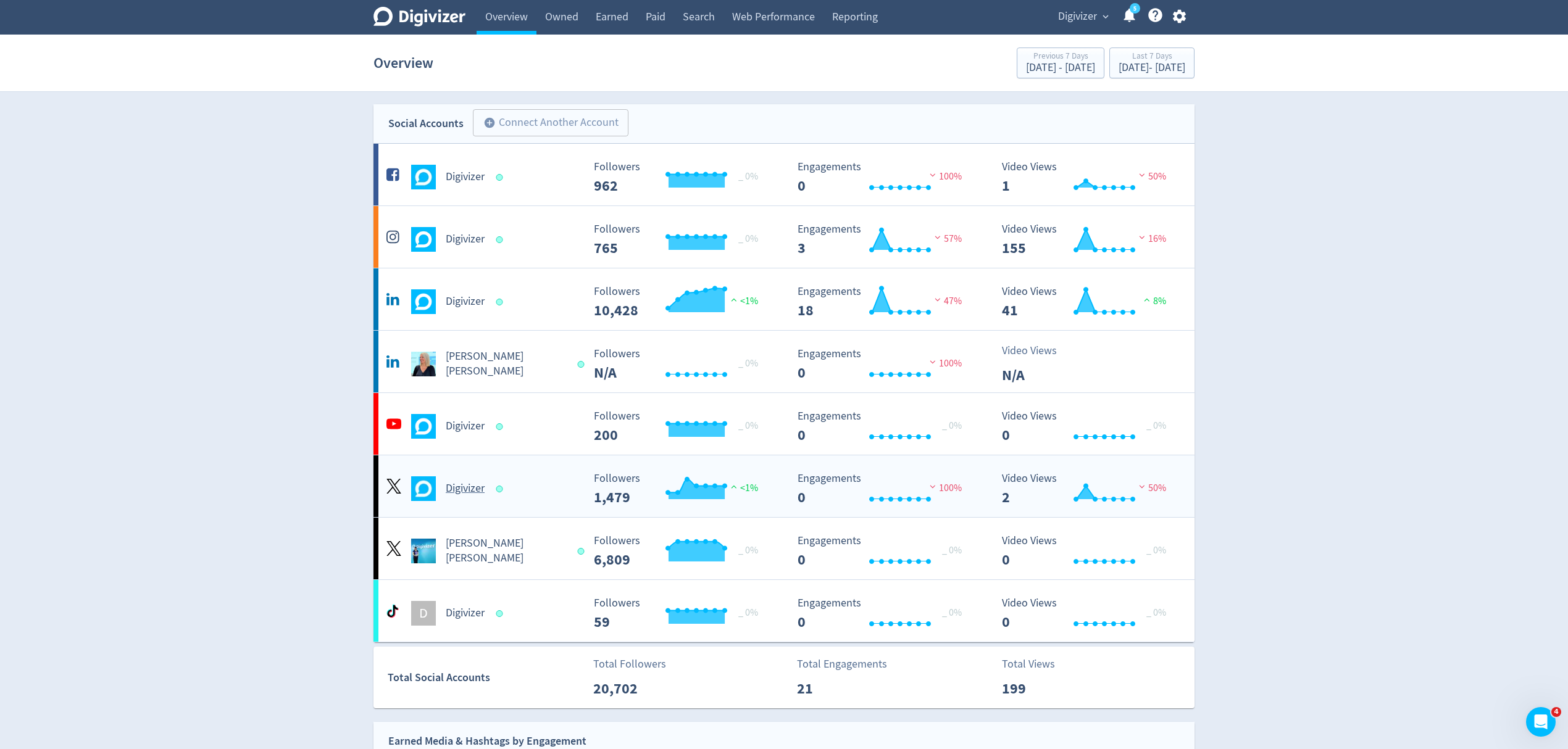
click at [536, 500] on div "Digivizer" at bounding box center [483, 488] width 200 height 25
